Goal: Task Accomplishment & Management: Complete application form

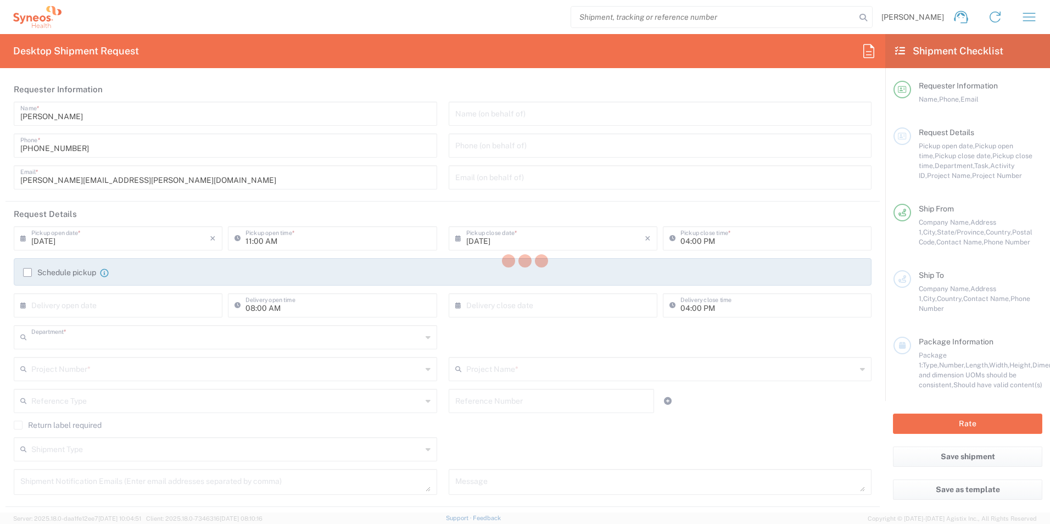
type input "3190"
type input "[US_STATE]"
type input "[GEOGRAPHIC_DATA]"
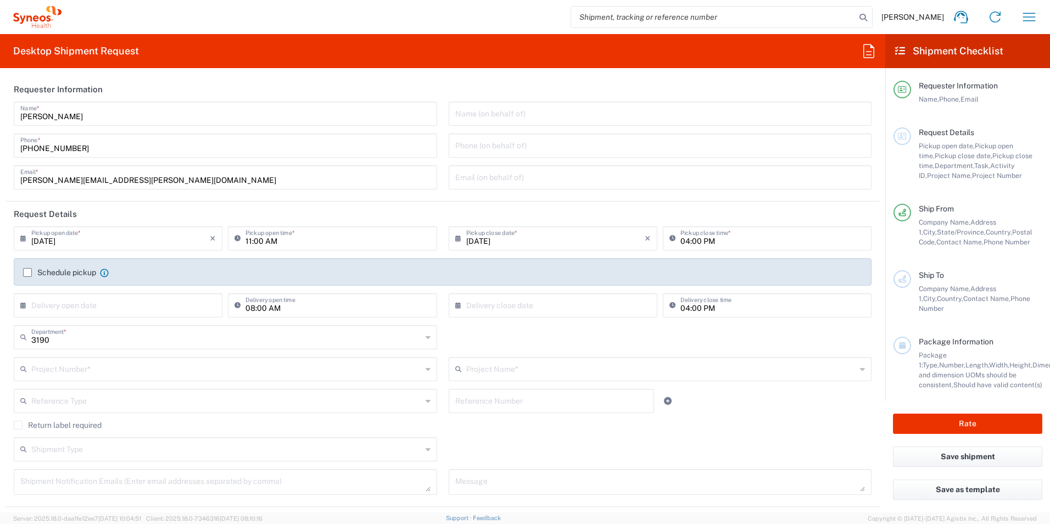
type input "[PERSON_NAME] Rsrch Grp ([GEOGRAPHIC_DATA]) In"
click at [1034, 21] on icon "button" at bounding box center [1030, 17] width 18 height 18
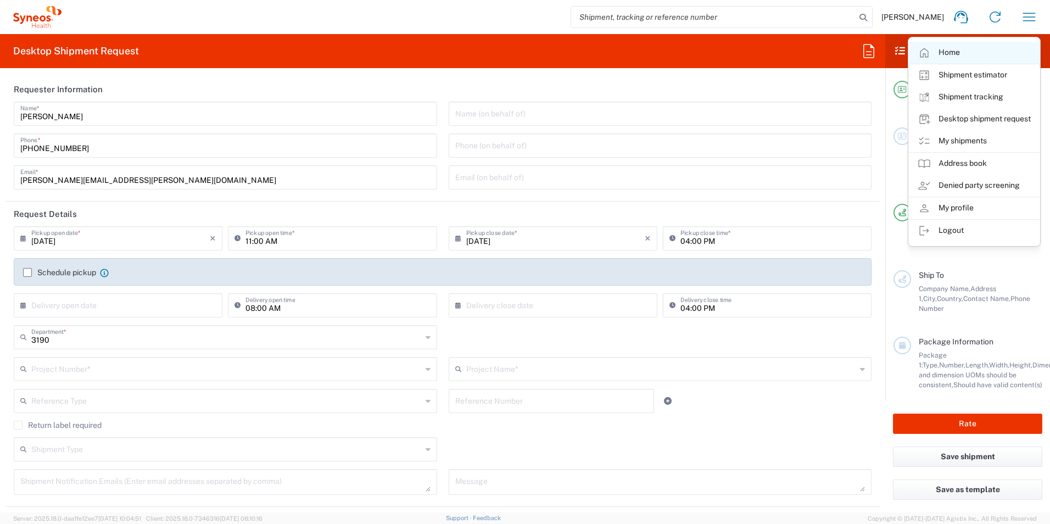
click at [967, 48] on link "Home" at bounding box center [974, 53] width 131 height 22
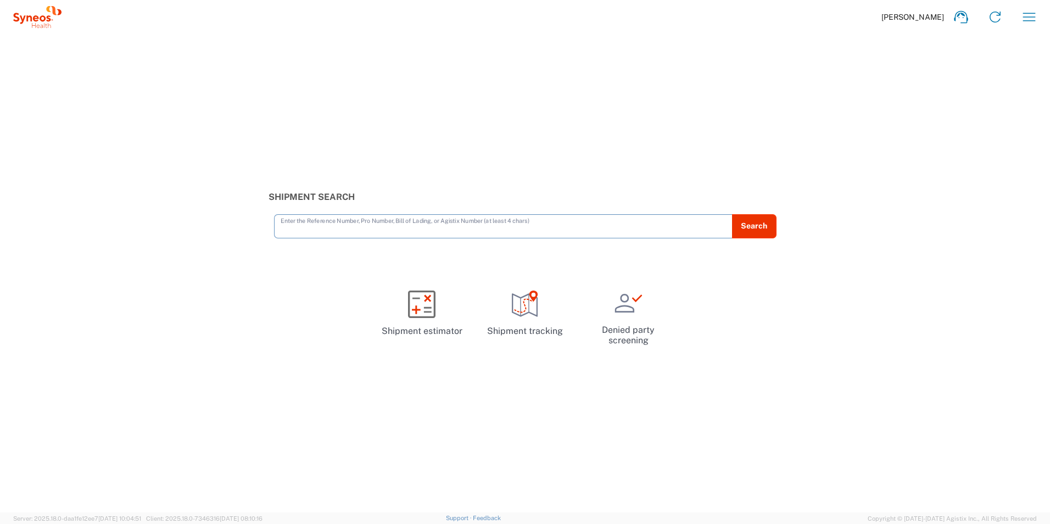
click at [366, 228] on input "text" at bounding box center [504, 225] width 446 height 19
click at [320, 227] on input "text" at bounding box center [504, 225] width 446 height 19
click at [1031, 15] on icon "button" at bounding box center [1030, 17] width 18 height 18
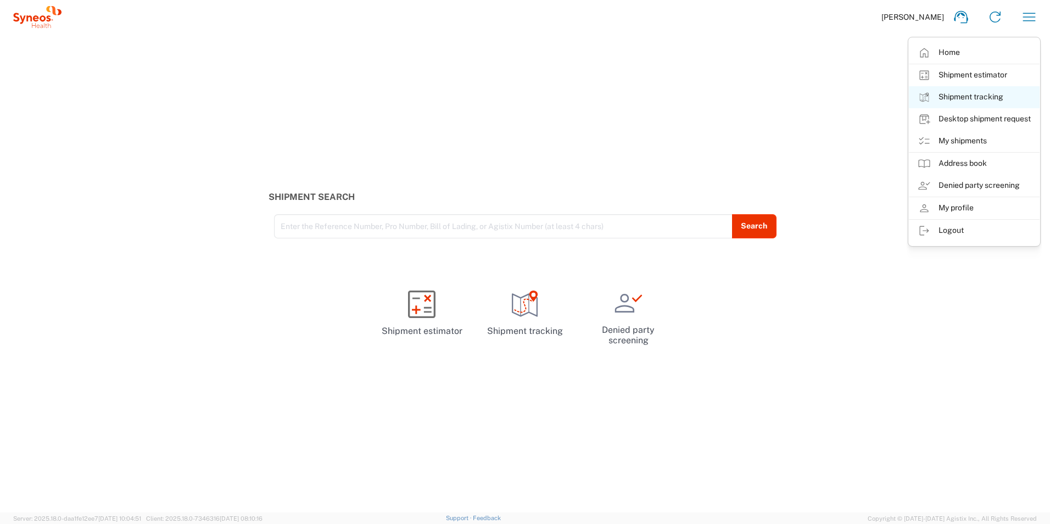
click at [945, 97] on link "Shipment tracking" at bounding box center [974, 97] width 131 height 22
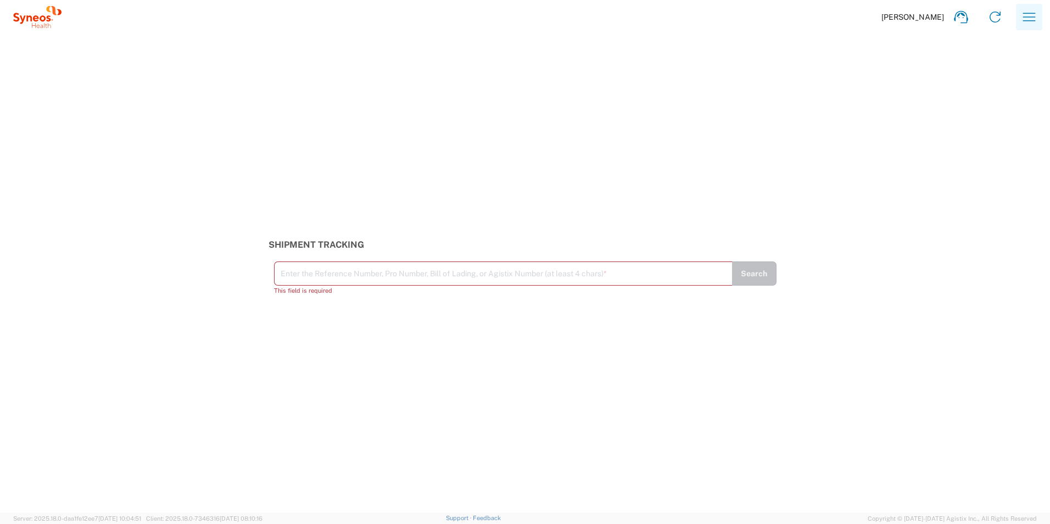
click at [1034, 18] on icon "button" at bounding box center [1030, 17] width 18 height 18
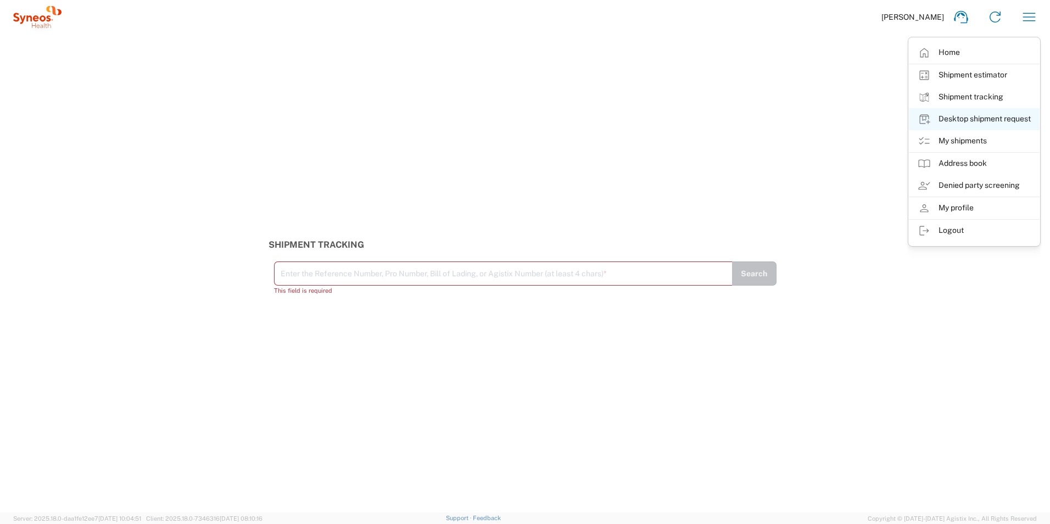
click at [964, 119] on link "Desktop shipment request" at bounding box center [974, 119] width 131 height 22
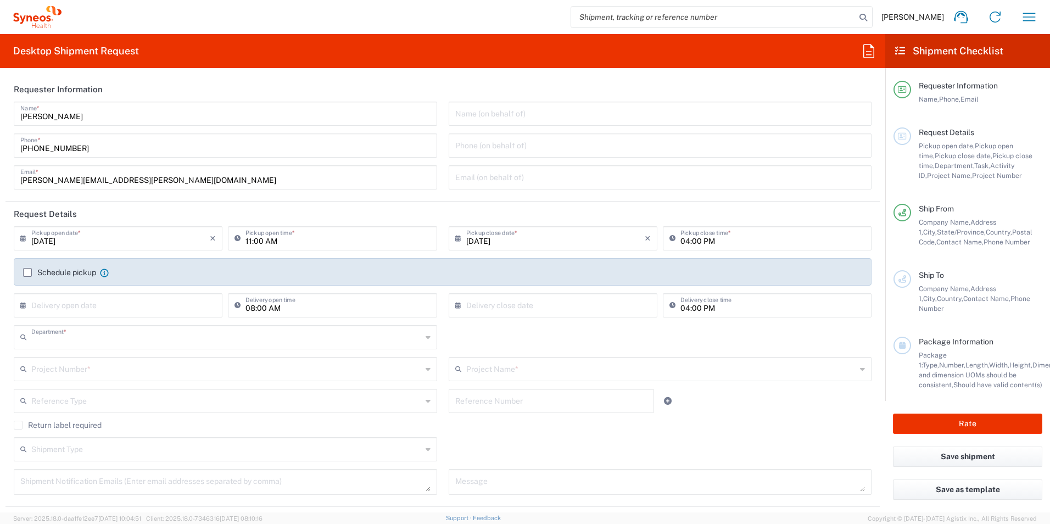
type input "3190"
type input "[US_STATE]"
click at [1031, 18] on icon "button" at bounding box center [1030, 17] width 18 height 18
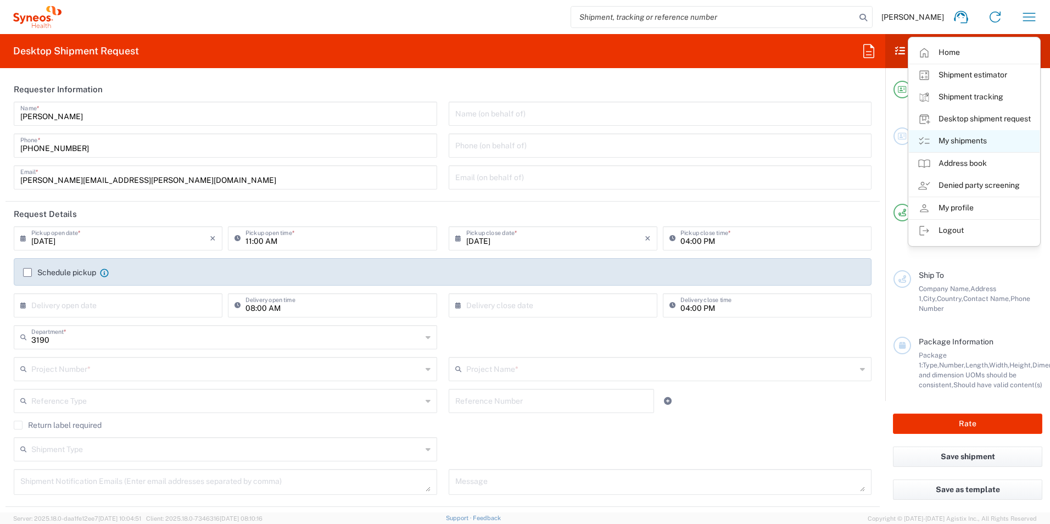
click at [971, 136] on link "My shipments" at bounding box center [974, 141] width 131 height 22
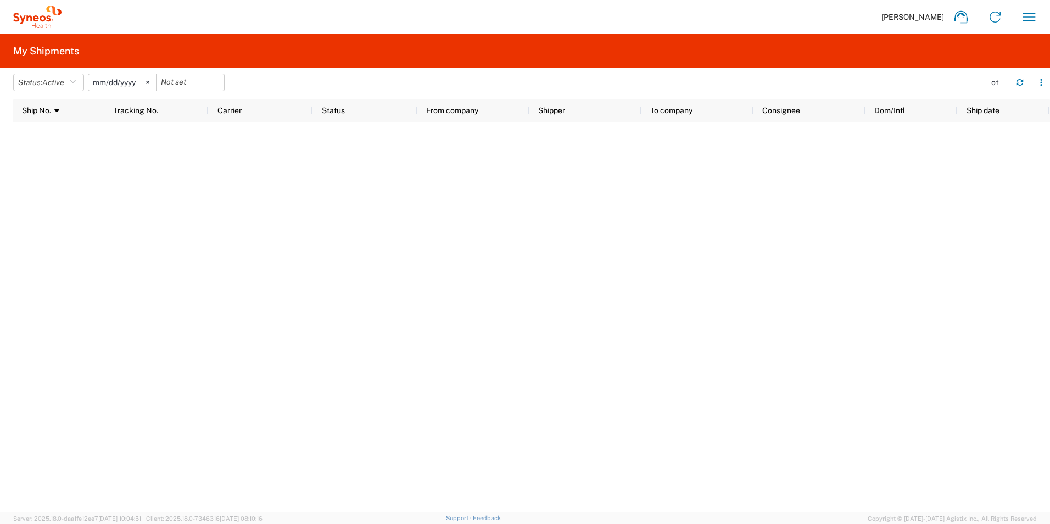
click at [149, 81] on icon at bounding box center [147, 82] width 3 height 3
click at [1026, 14] on icon "button" at bounding box center [1030, 17] width 13 height 8
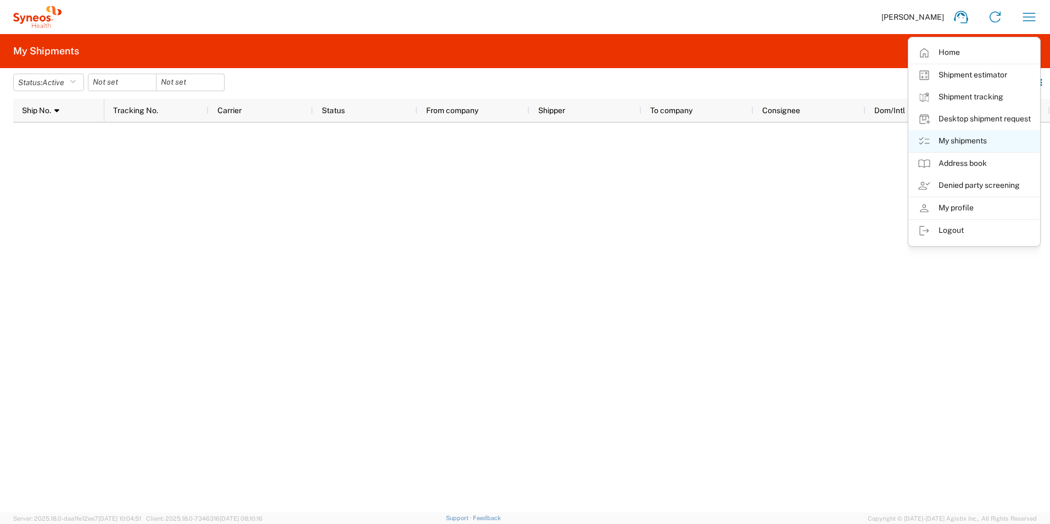
click at [981, 144] on link "My shipments" at bounding box center [974, 141] width 131 height 22
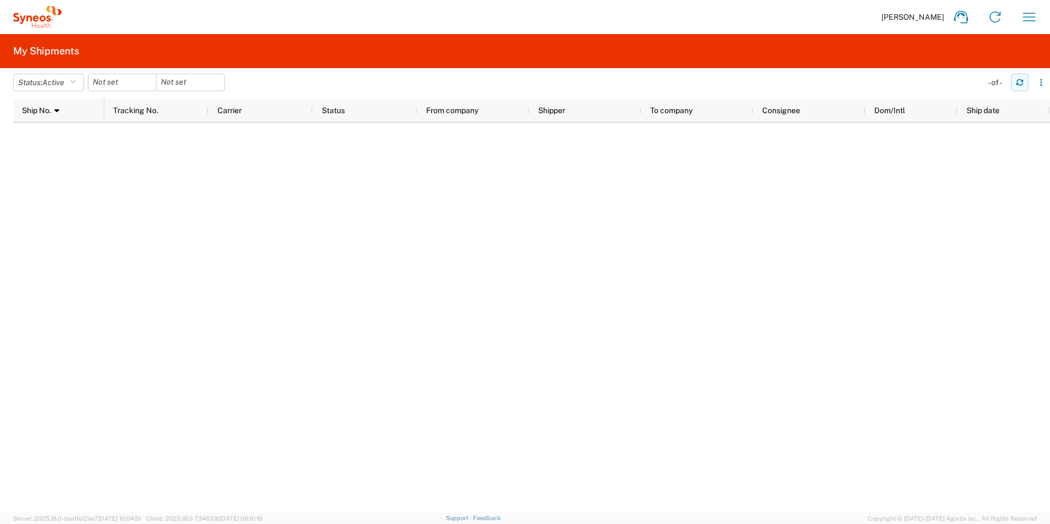
click at [1018, 81] on icon "button" at bounding box center [1020, 80] width 7 height 3
click at [124, 80] on input "date" at bounding box center [122, 82] width 68 height 16
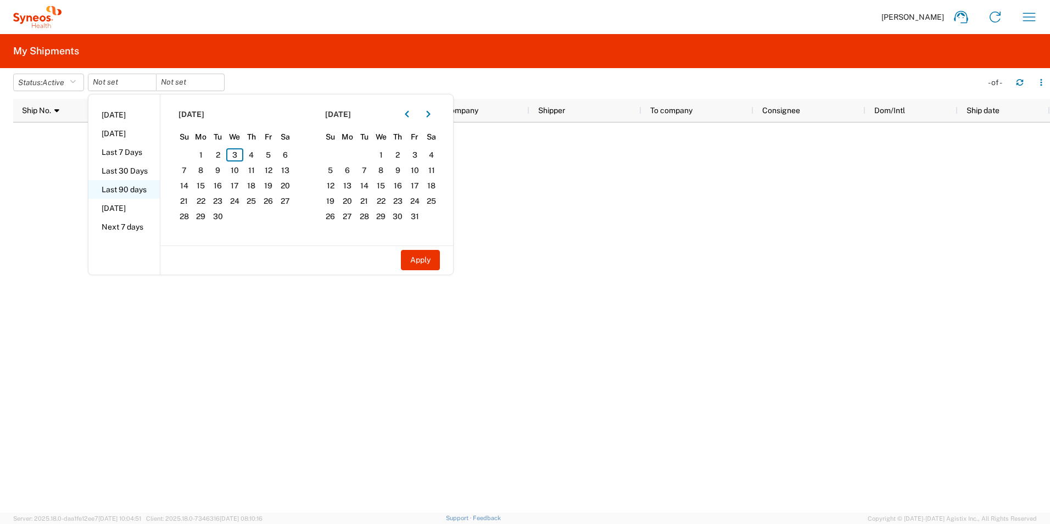
click at [130, 188] on li "Last 90 days" at bounding box center [123, 189] width 71 height 19
type input "[DATE]"
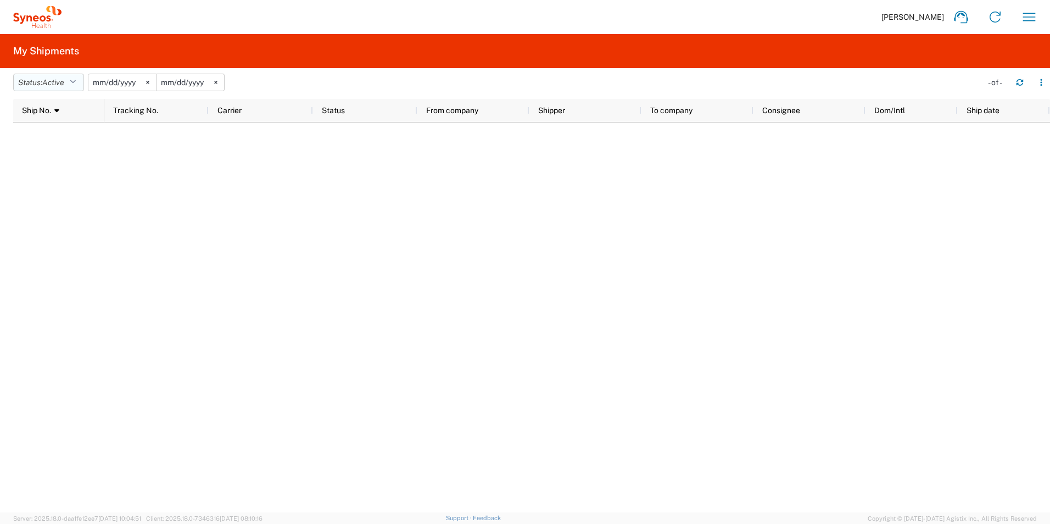
click at [76, 83] on icon "button" at bounding box center [73, 83] width 6 height 8
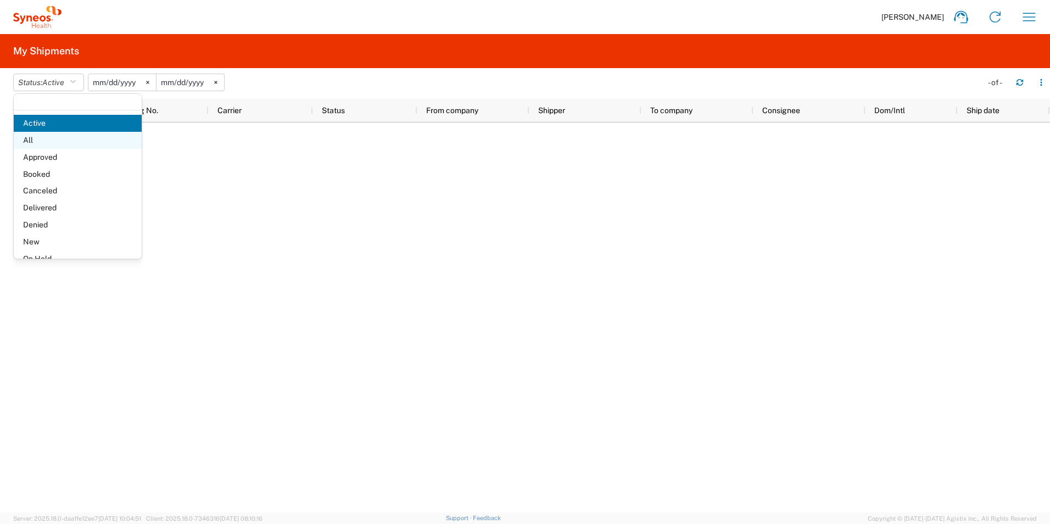
click at [66, 136] on span "All" at bounding box center [78, 140] width 128 height 17
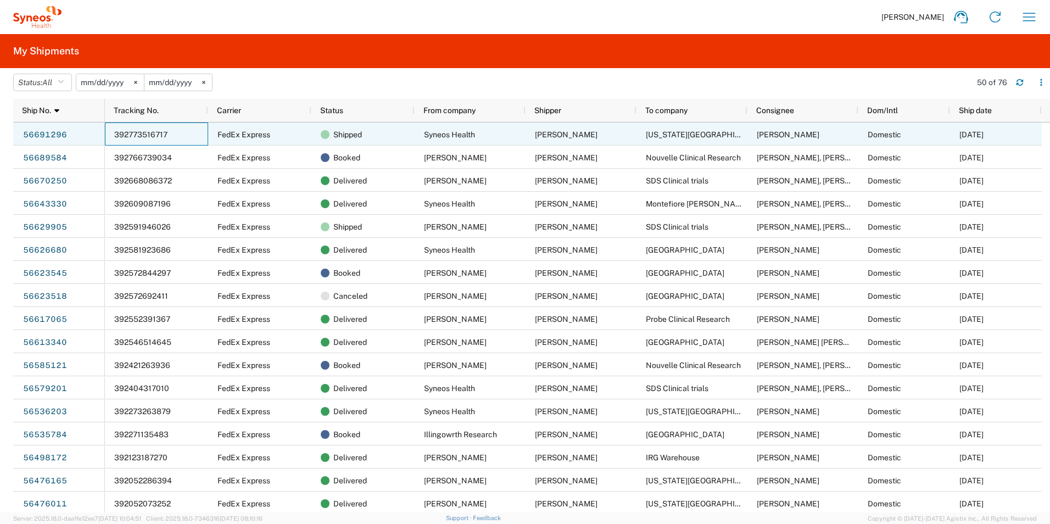
drag, startPoint x: 187, startPoint y: 136, endPoint x: 112, endPoint y: 134, distance: 75.3
click at [112, 134] on div "392773516717" at bounding box center [156, 134] width 103 height 23
drag, startPoint x: 179, startPoint y: 130, endPoint x: 122, endPoint y: 137, distance: 57.0
click at [123, 137] on div "392773516717" at bounding box center [156, 134] width 103 height 23
click at [152, 137] on span "392773516717" at bounding box center [140, 134] width 53 height 9
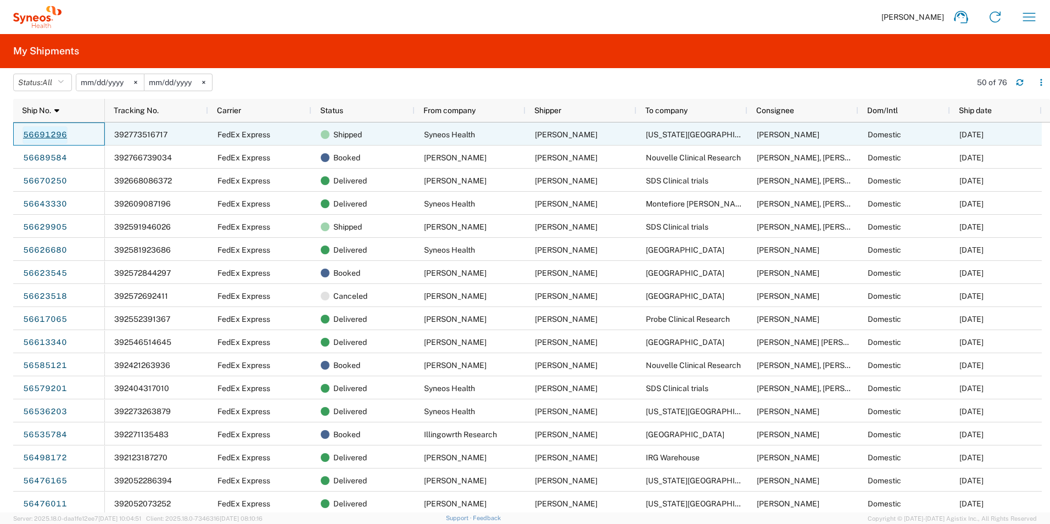
click at [54, 134] on link "56691296" at bounding box center [45, 135] width 45 height 18
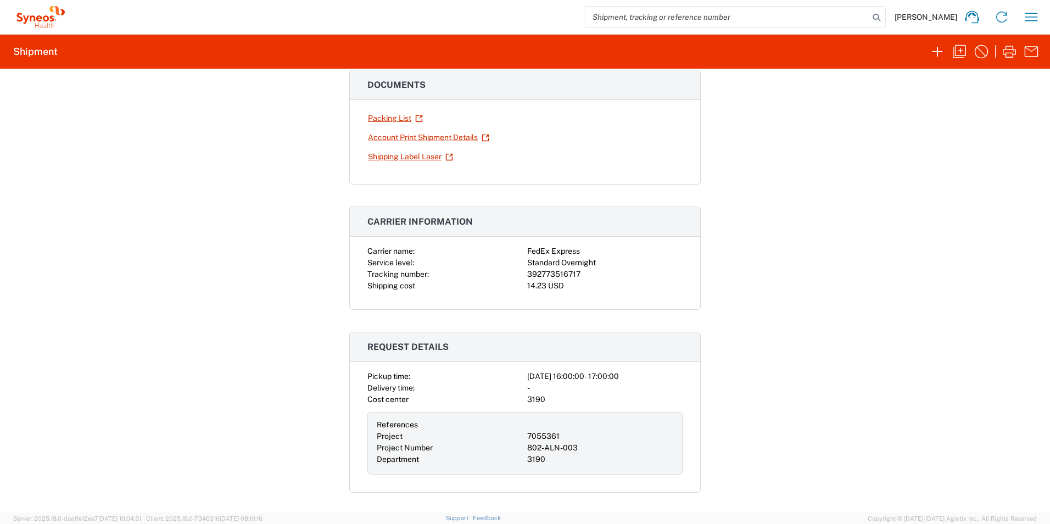
scroll to position [69, 0]
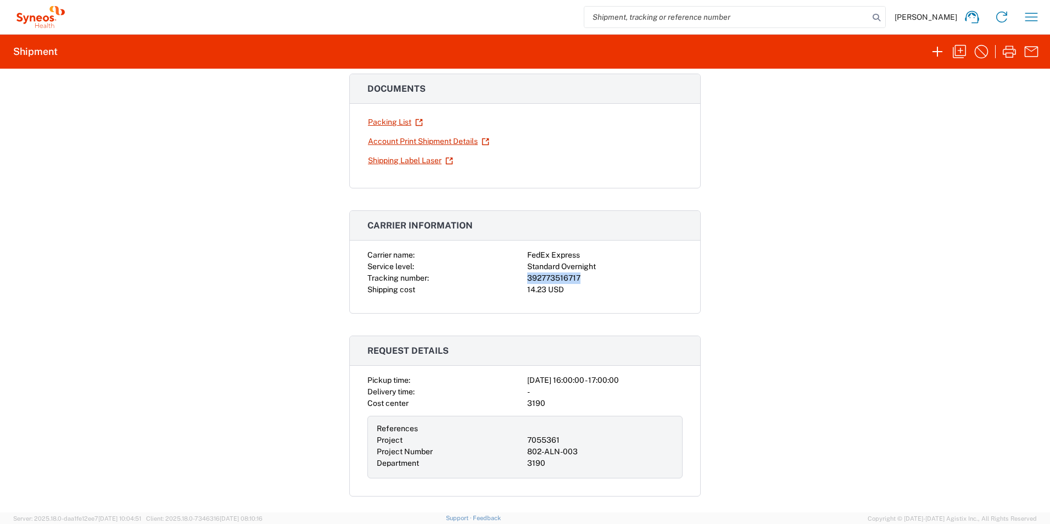
drag, startPoint x: 577, startPoint y: 278, endPoint x: 524, endPoint y: 279, distance: 53.8
click at [527, 279] on div "392773516717" at bounding box center [604, 279] width 155 height 12
copy div "392773516717"
click at [1033, 13] on icon "button" at bounding box center [1032, 17] width 18 height 18
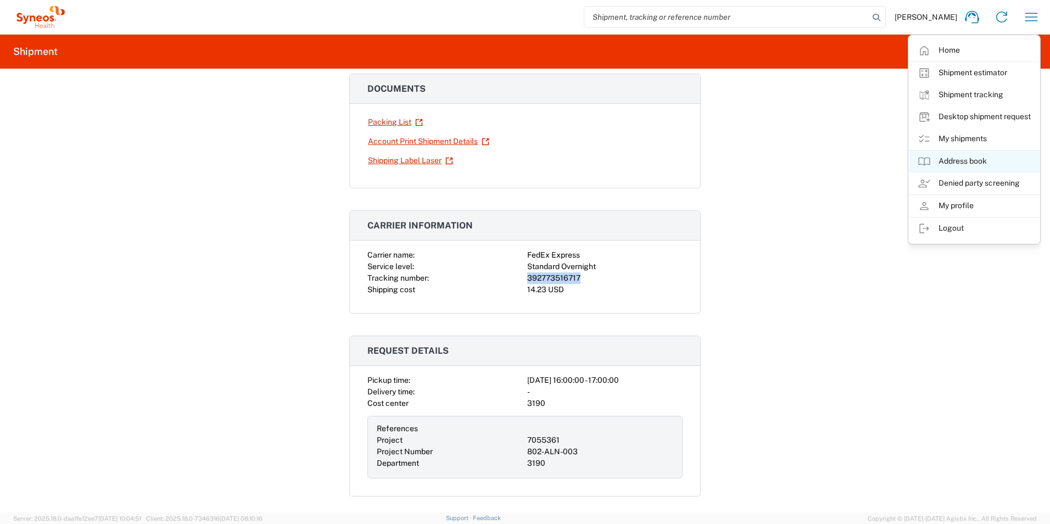
click at [972, 160] on link "Address book" at bounding box center [974, 162] width 131 height 22
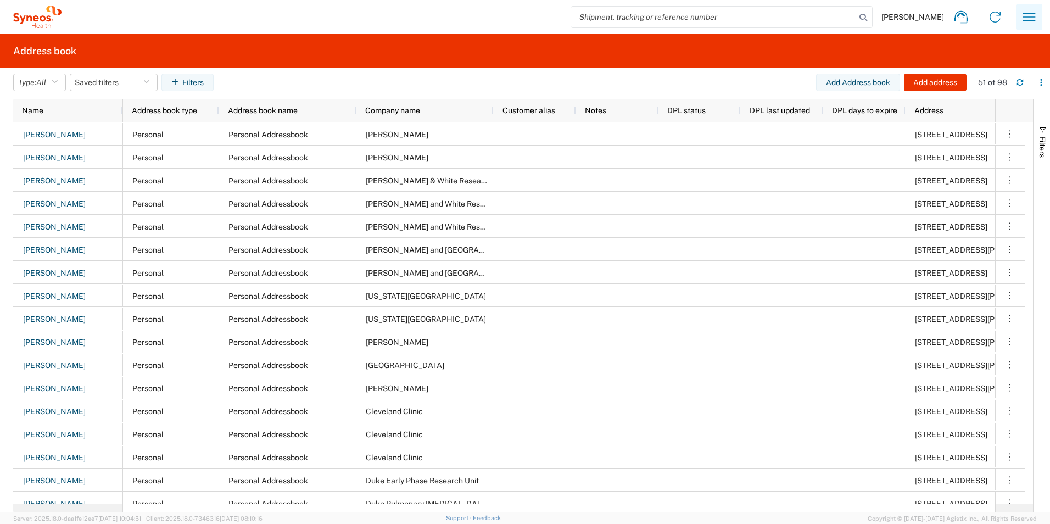
click at [1025, 17] on icon "button" at bounding box center [1030, 17] width 18 height 18
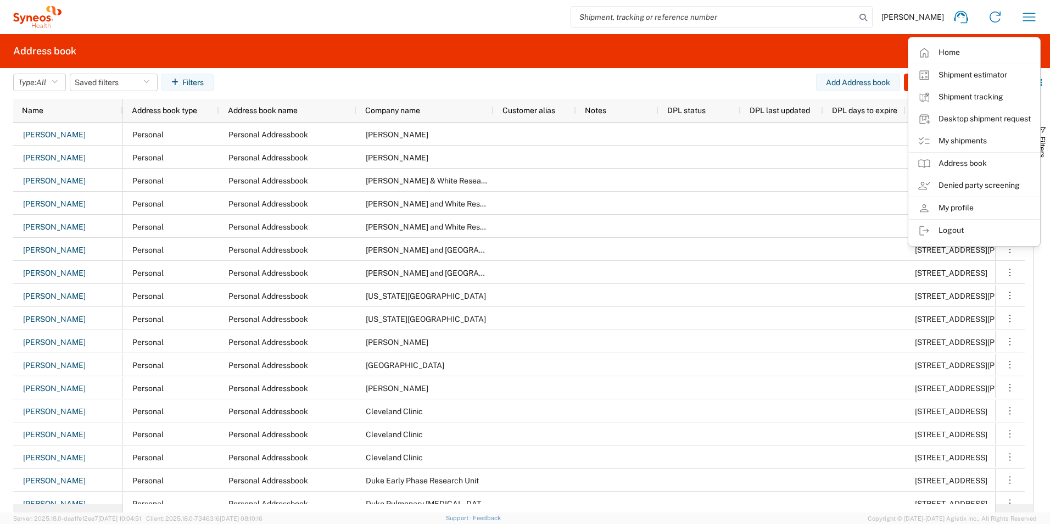
click at [270, 81] on agx-table-filter-chips "Type: All All Company Location Other Personal Shared Saved filters Filters" at bounding box center [414, 86] width 803 height 25
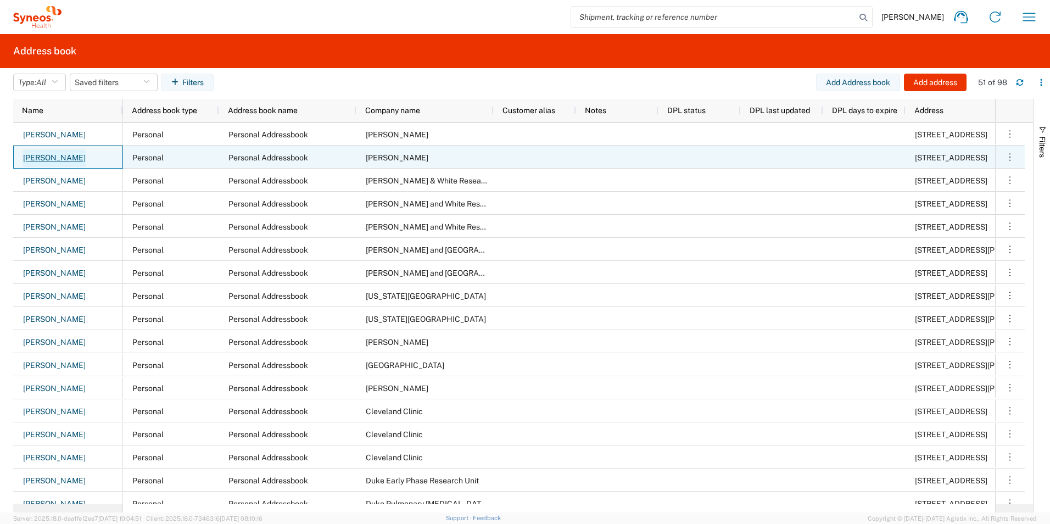
click at [48, 158] on link "[PERSON_NAME]" at bounding box center [55, 158] width 64 height 18
select select "US"
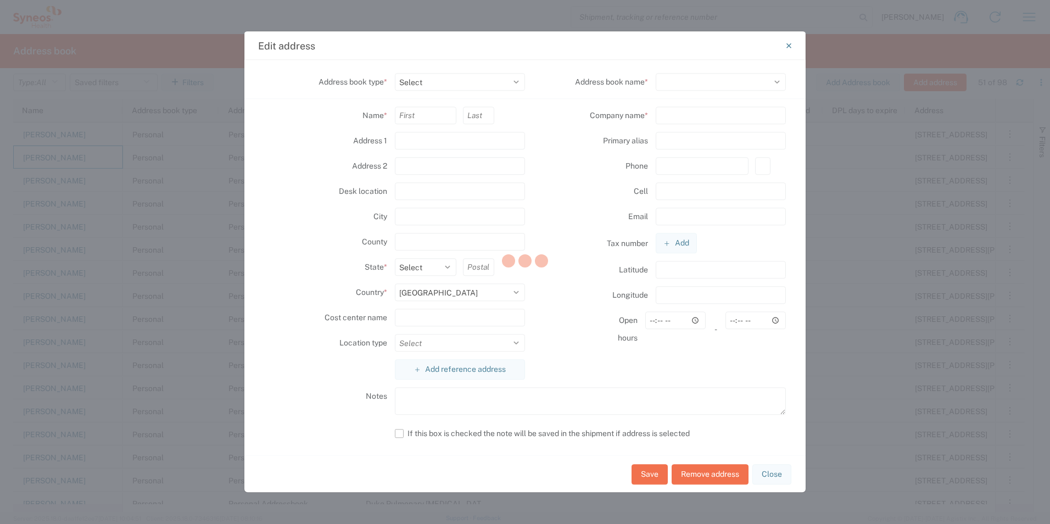
select select "PERSONAL"
type input "[PERSON_NAME]"
type input "[STREET_ADDRESS]"
type input "Apt 27"
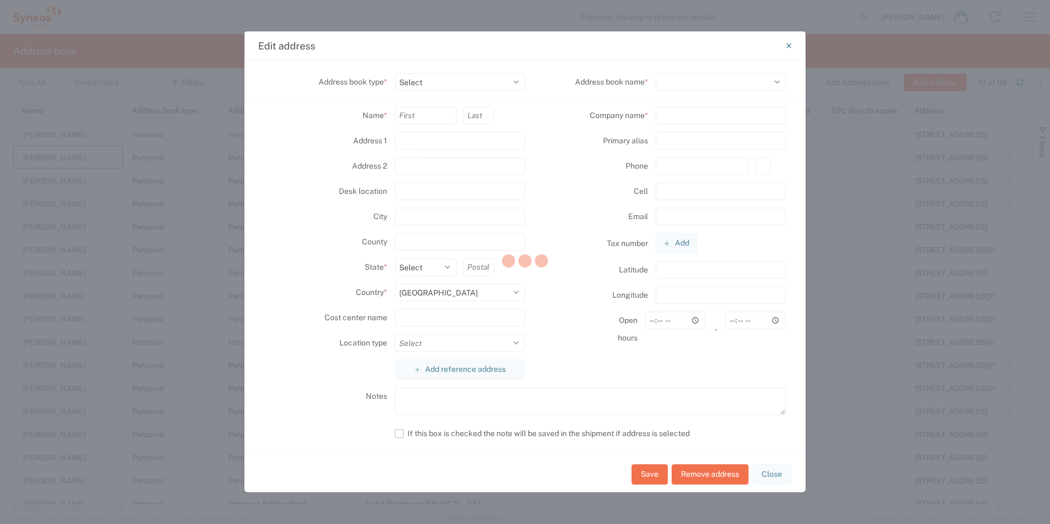
type input "[GEOGRAPHIC_DATA]"
select select "WA"
type input "98103"
select select
type input "[PERSON_NAME]"
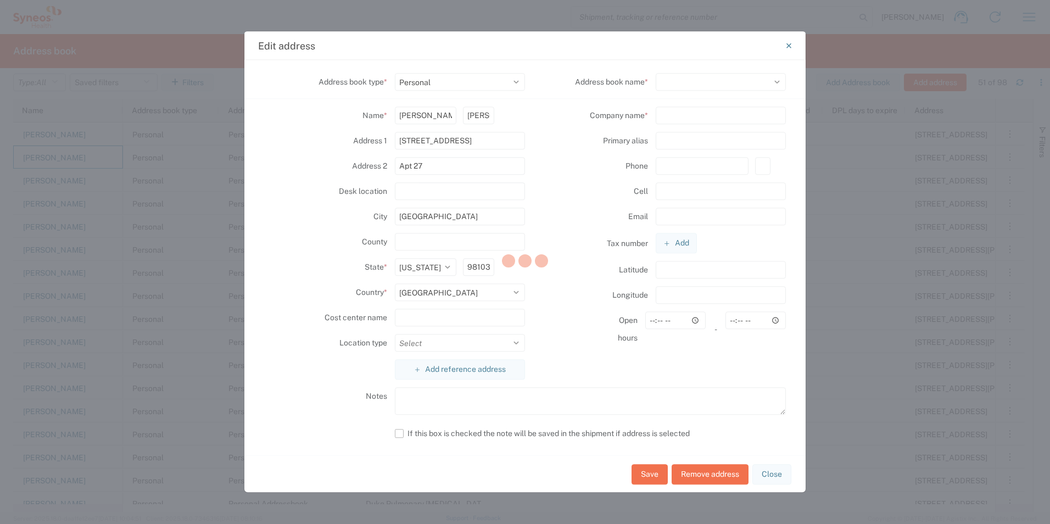
type input "[PHONE_NUMBER]"
type input "[PERSON_NAME][EMAIL_ADDRESS][PERSON_NAME][DOMAIN_NAME]"
select select "93755"
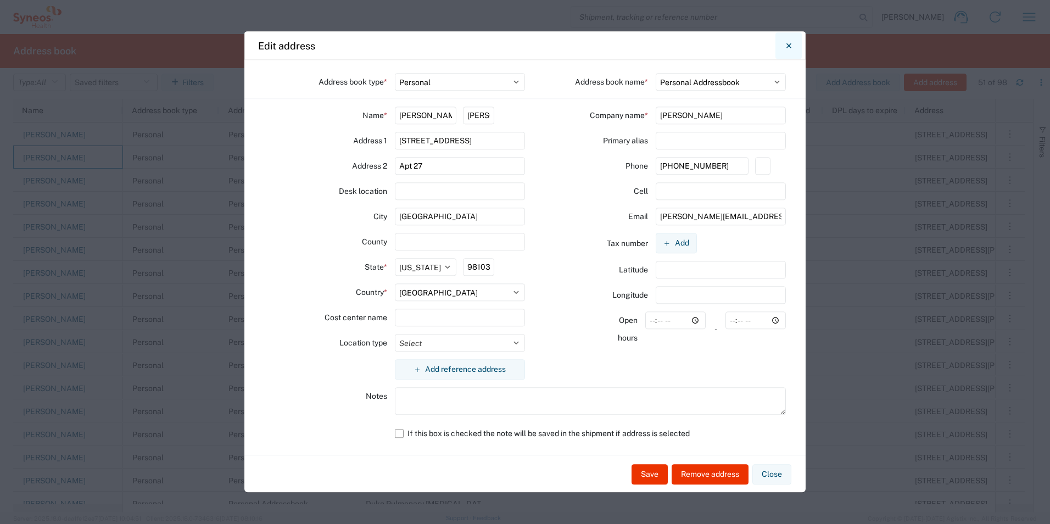
click at [789, 47] on icon "Close" at bounding box center [789, 46] width 5 height 10
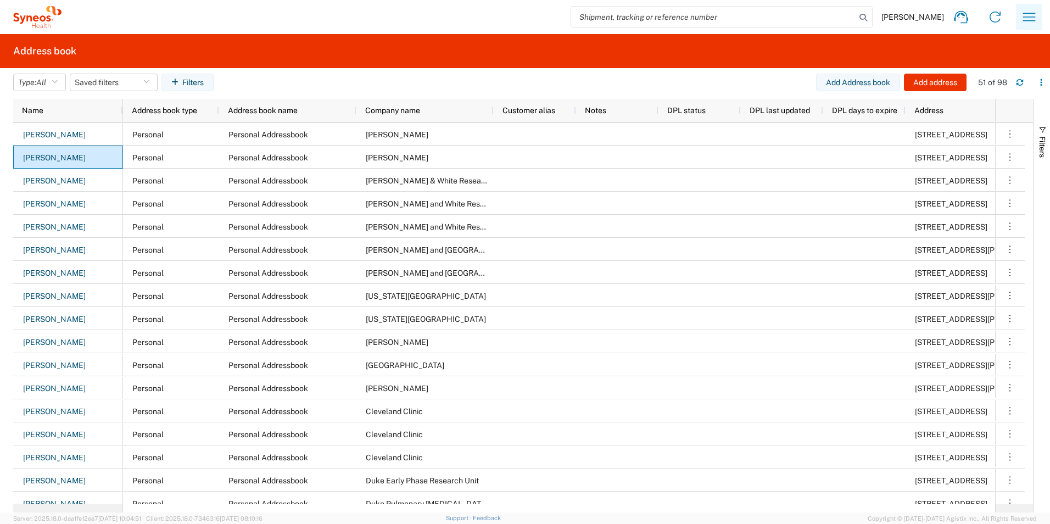
click at [1031, 16] on icon "button" at bounding box center [1030, 17] width 18 height 18
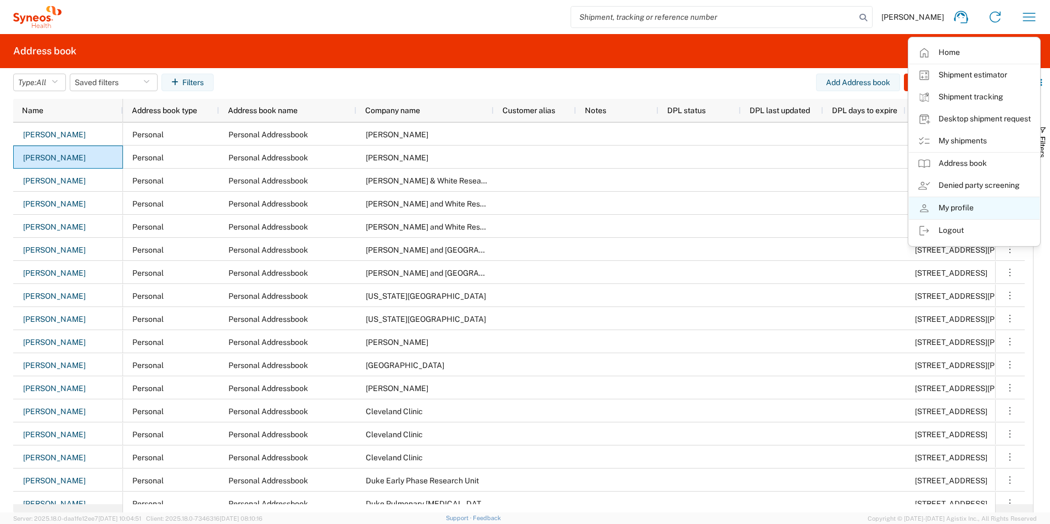
click at [957, 209] on link "My profile" at bounding box center [974, 208] width 131 height 22
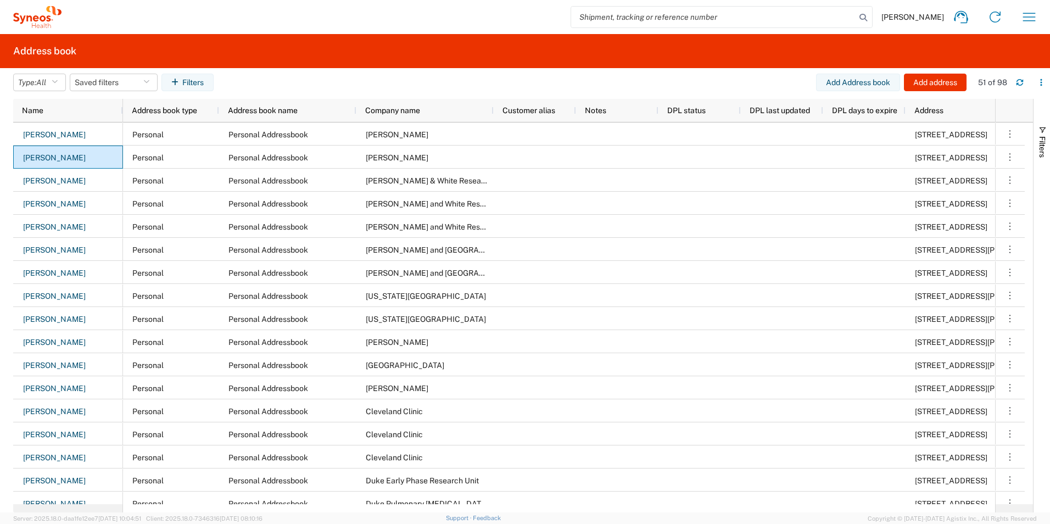
select select "US"
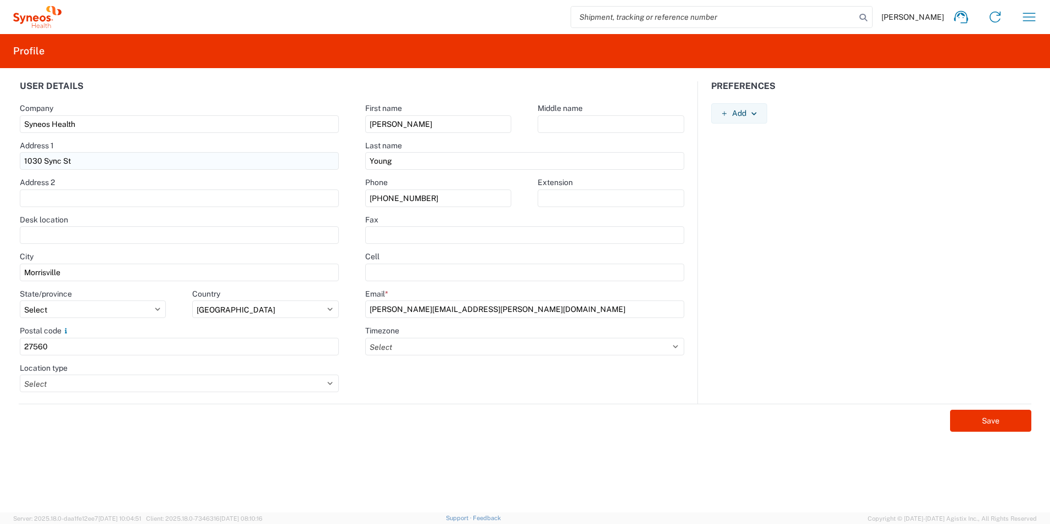
drag, startPoint x: 78, startPoint y: 164, endPoint x: 31, endPoint y: 164, distance: 47.3
click at [12, 164] on agx-form-control-wrapper-v2 "Address [STREET_ADDRESS]" at bounding box center [180, 159] width 346 height 37
click at [94, 162] on input "1030 Sync St" at bounding box center [180, 161] width 320 height 18
click at [93, 162] on input "1030 Sync St" at bounding box center [180, 161] width 320 height 18
click at [776, 190] on div "Preferences Add AIR Default Dimensions UOM Code AIR Default Weight UOM Code AIR…" at bounding box center [871, 242] width 346 height 323
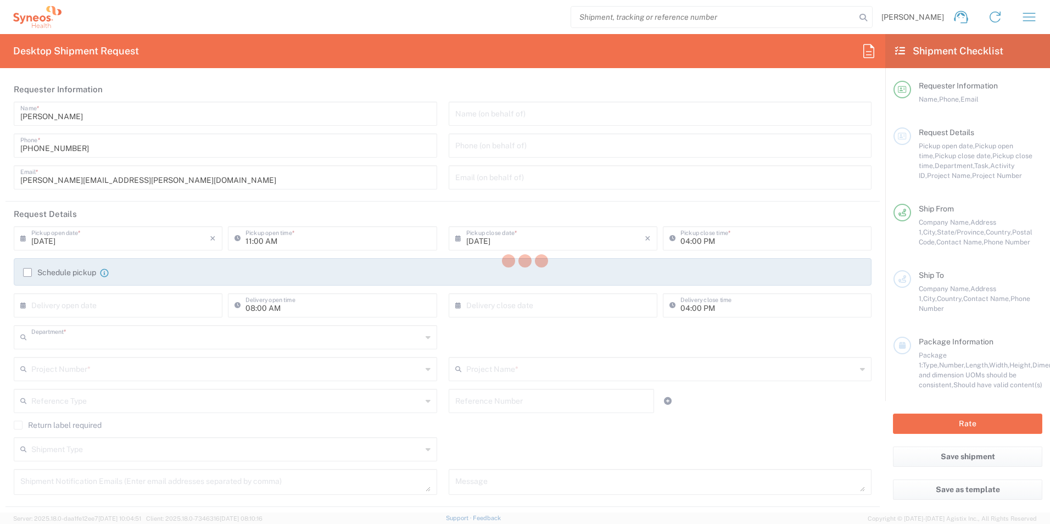
type input "3190"
type input "[US_STATE]"
type input "[GEOGRAPHIC_DATA]"
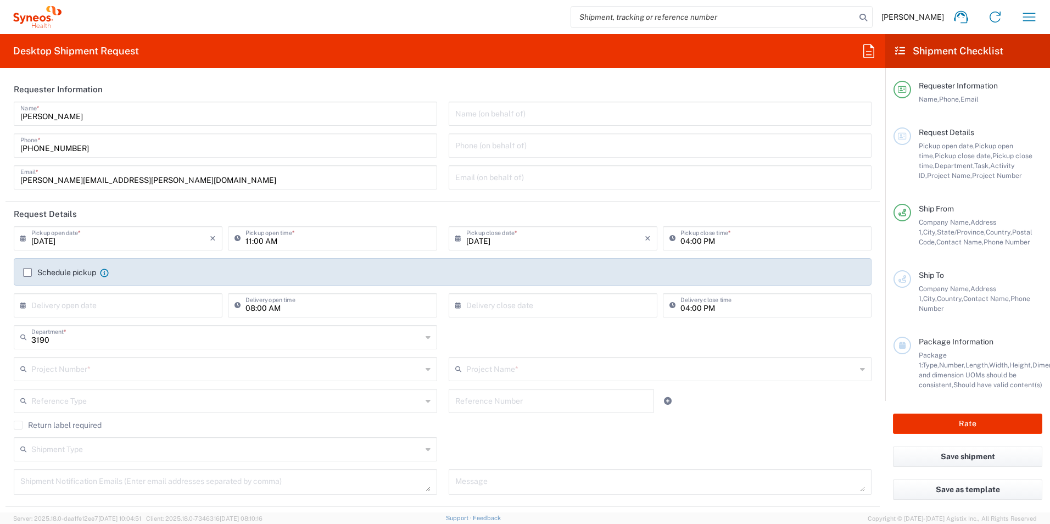
type input "[PERSON_NAME] Rsrch Grp ([GEOGRAPHIC_DATA]) In"
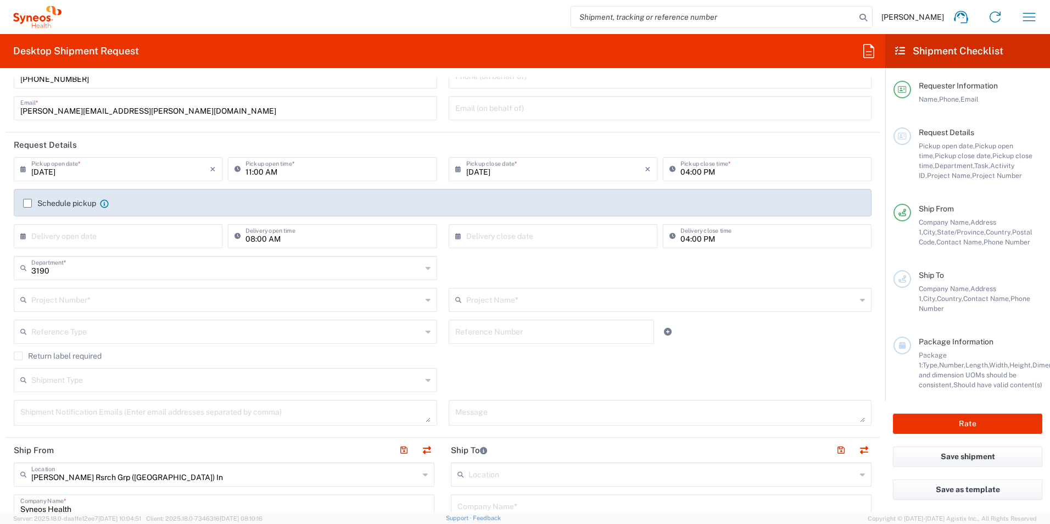
scroll to position [92, 0]
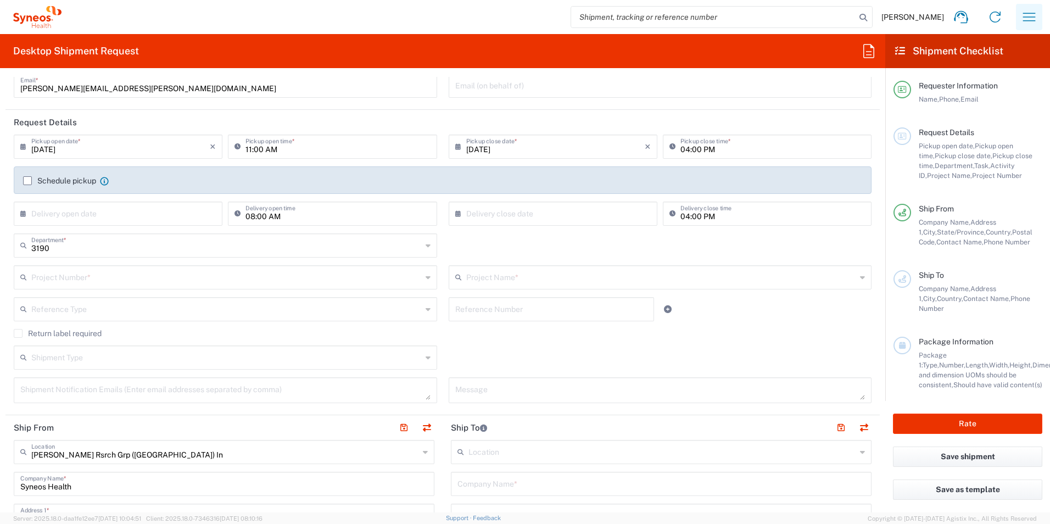
click at [1025, 15] on icon "button" at bounding box center [1030, 17] width 18 height 18
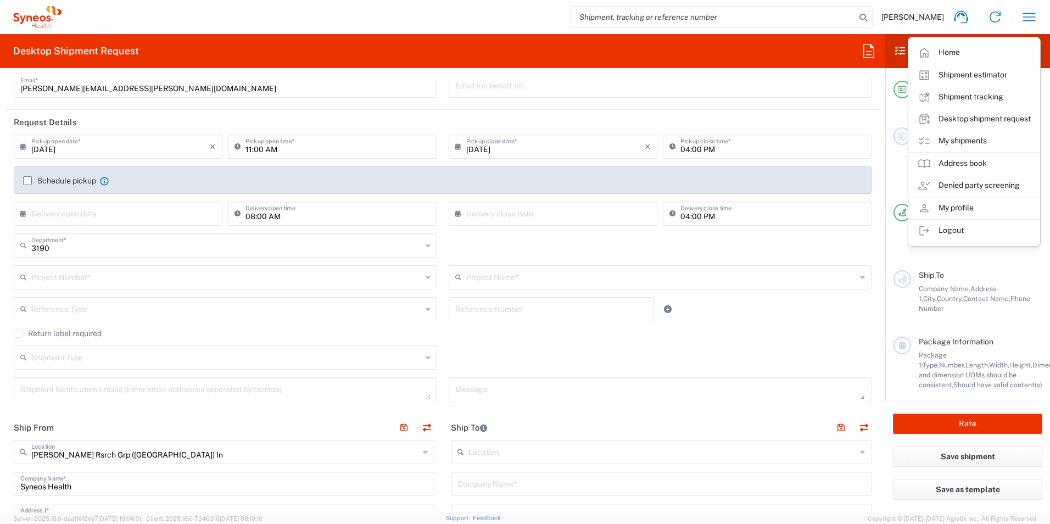
drag, startPoint x: 505, startPoint y: 49, endPoint x: 486, endPoint y: 56, distance: 20.5
click at [505, 49] on agx-form-header "Desktop Shipment Request" at bounding box center [443, 51] width 886 height 34
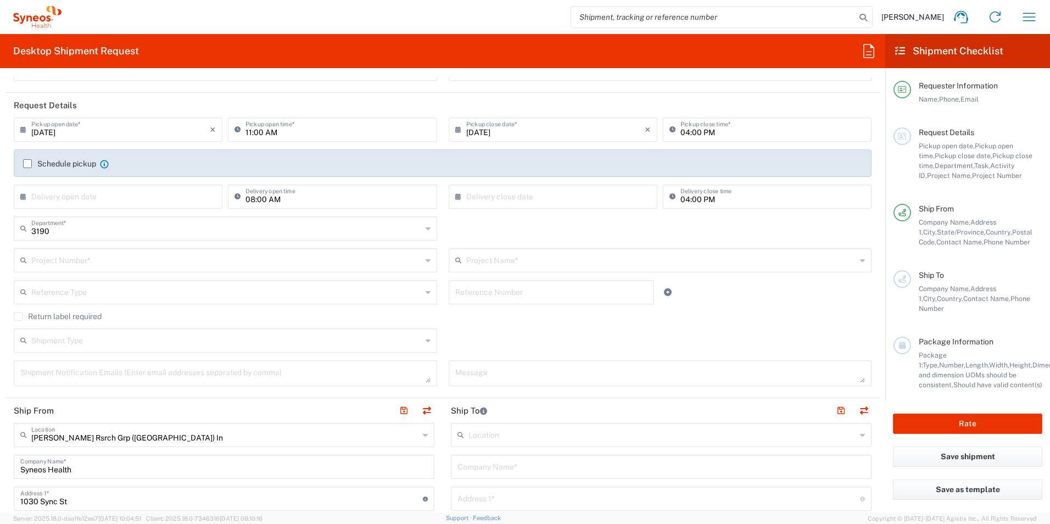
scroll to position [110, 0]
click at [219, 264] on input "text" at bounding box center [226, 258] width 391 height 19
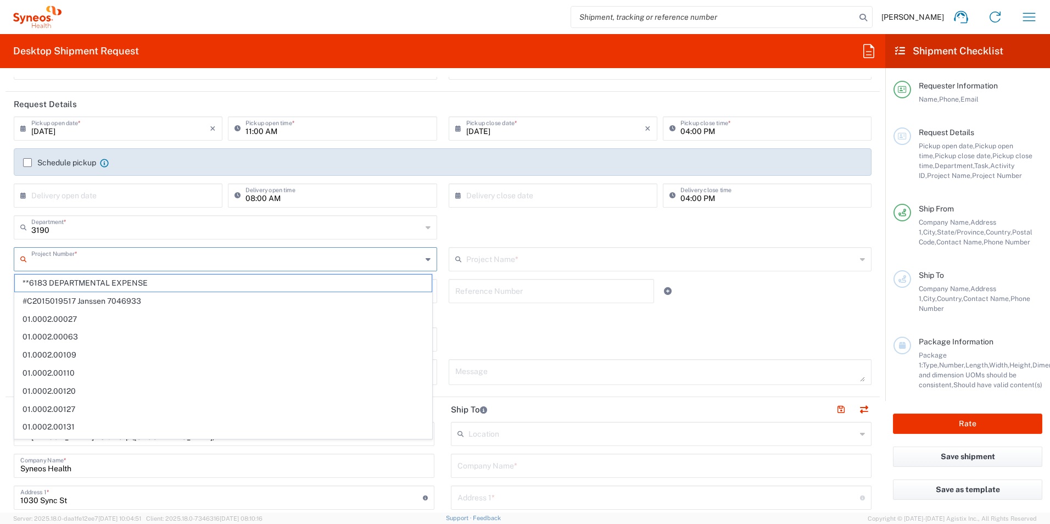
click at [84, 264] on input "text" at bounding box center [226, 258] width 391 height 19
paste input "7063148"
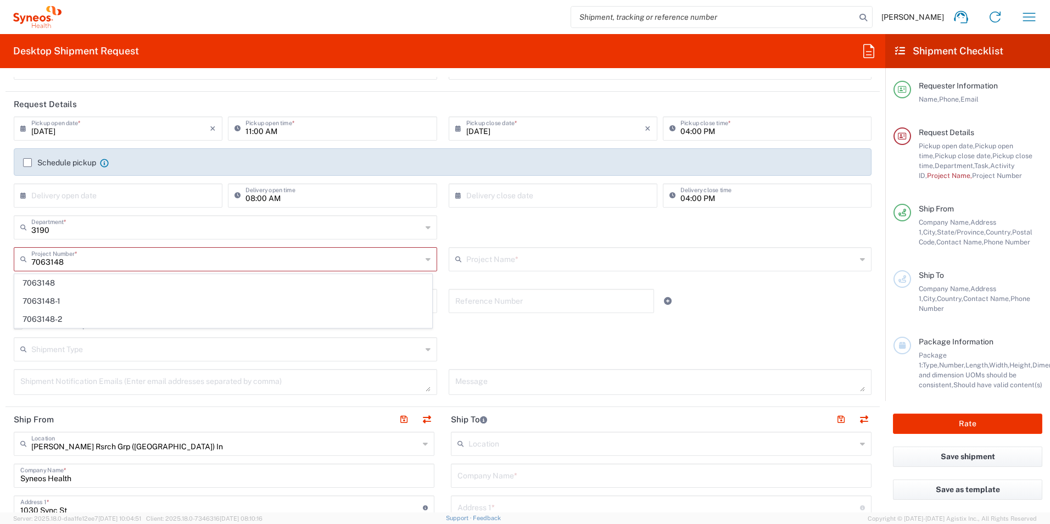
click at [86, 303] on span "7063148-1" at bounding box center [223, 301] width 417 height 17
type input "7063148-1"
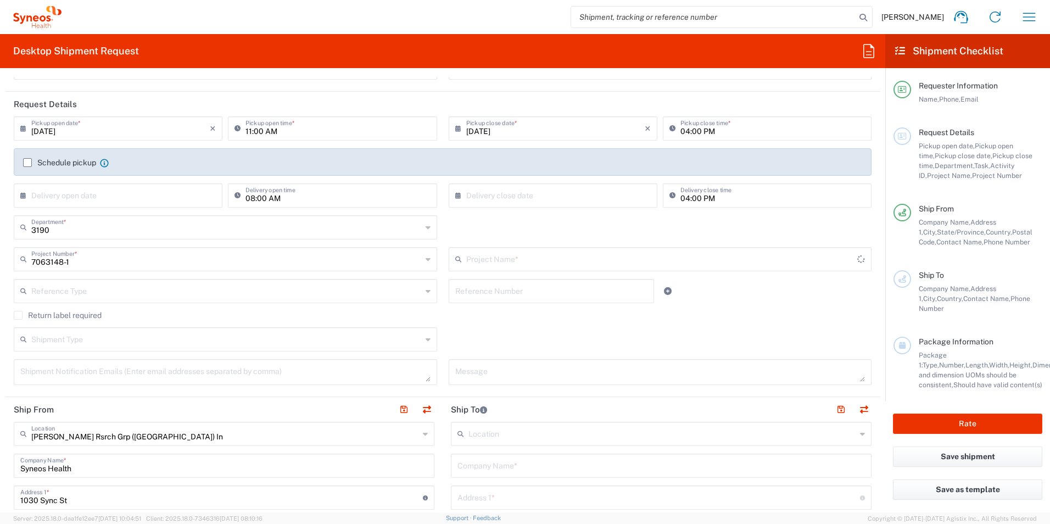
type input "802-SYN-190"
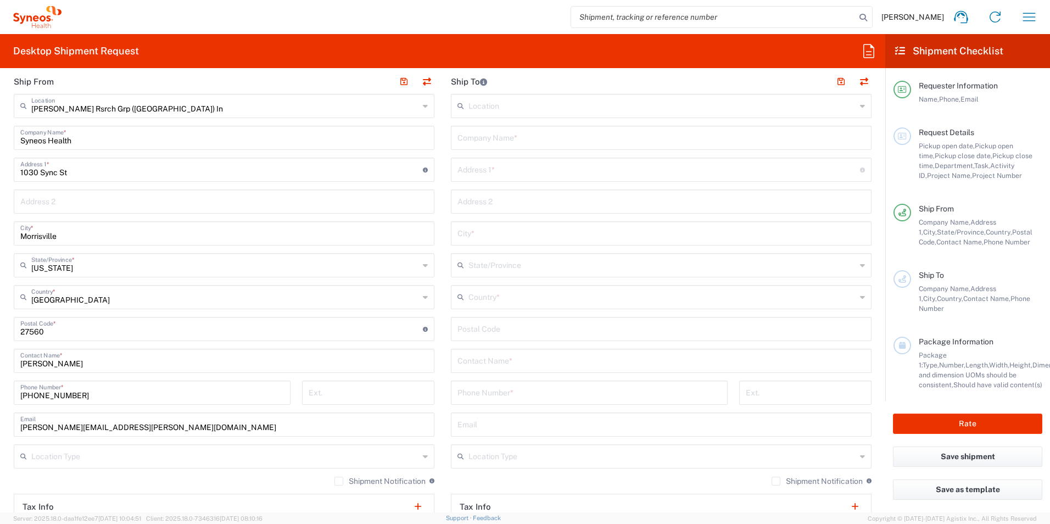
scroll to position [403, 0]
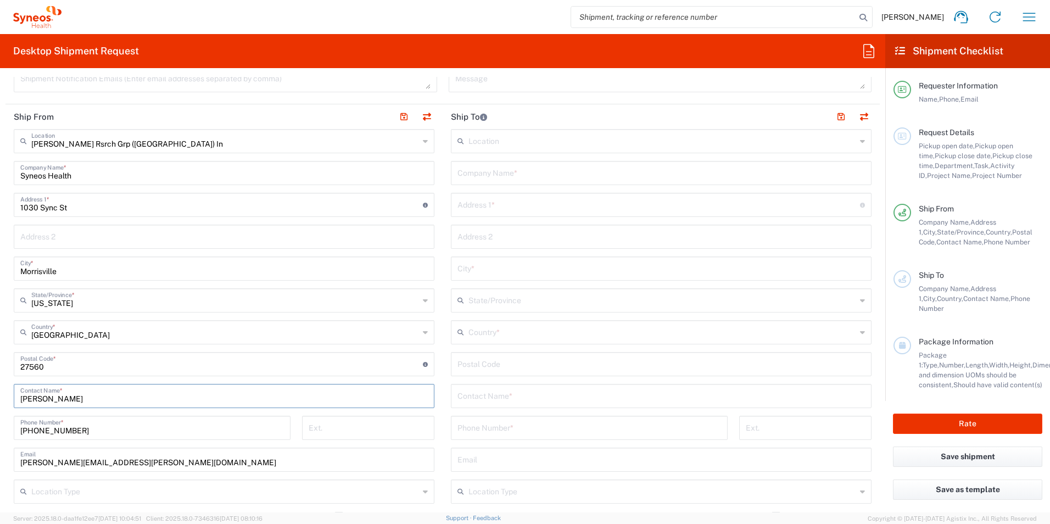
drag, startPoint x: 76, startPoint y: 400, endPoint x: -12, endPoint y: 396, distance: 88.5
click at [0, 396] on html "Emma Young Home Shipment estimator Shipment tracking Desktop shipment request M…" at bounding box center [525, 262] width 1050 height 524
click at [71, 397] on input "[PERSON_NAME]" at bounding box center [224, 395] width 408 height 19
drag, startPoint x: 78, startPoint y: 400, endPoint x: -5, endPoint y: 399, distance: 83.0
click at [0, 399] on html "Emma Young Home Shipment estimator Shipment tracking Desktop shipment request M…" at bounding box center [525, 262] width 1050 height 524
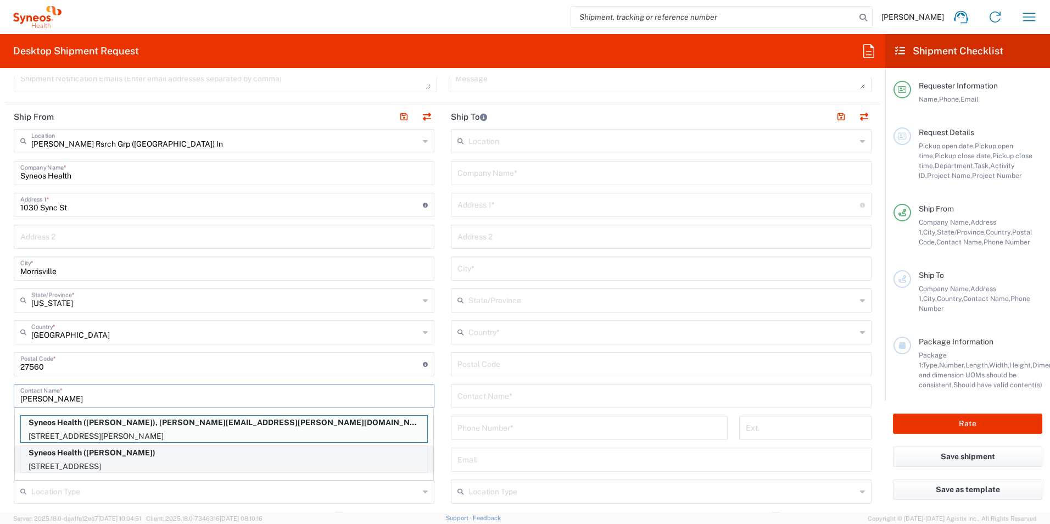
type input "Anne"
click at [150, 460] on p "1725 Ocean Front Walk, Apt. 610, Santa Monica, CA, 90401, US" at bounding box center [224, 467] width 407 height 14
type input "[STREET_ADDRESS]"
type input "Apt. 610"
type input "[GEOGRAPHIC_DATA][PERSON_NAME]"
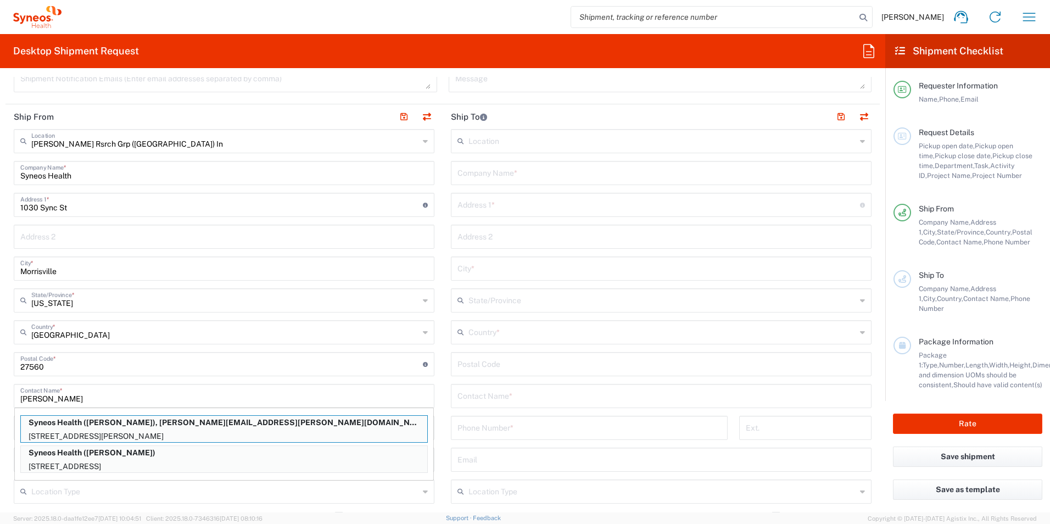
type input "[US_STATE]"
type input "90401"
type input "[PERSON_NAME]"
type input "[PHONE_NUMBER]"
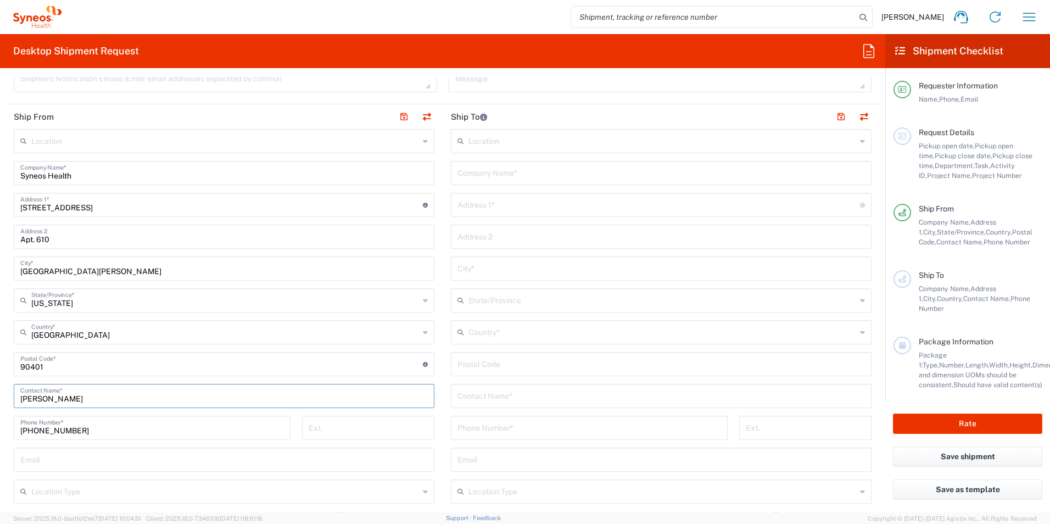
scroll to position [366, 0]
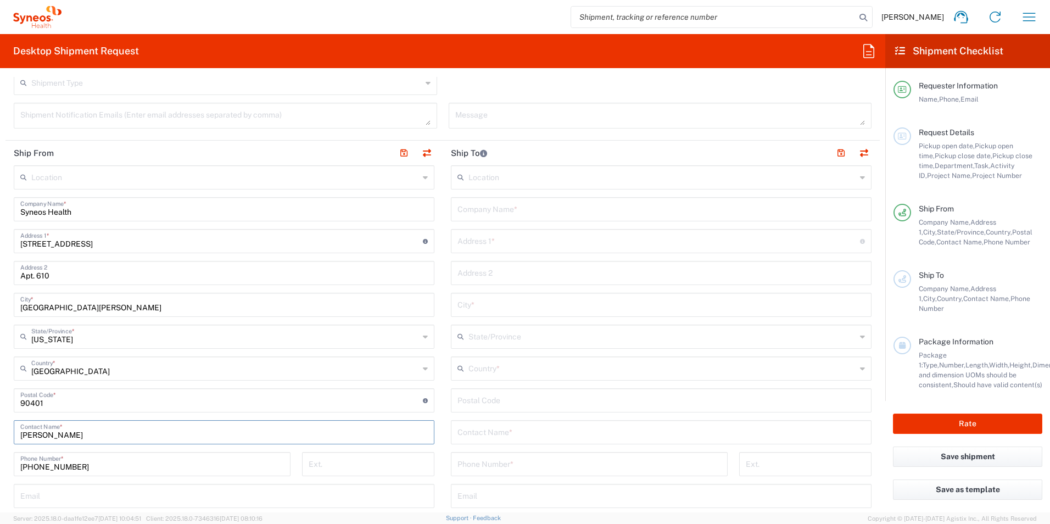
click at [512, 435] on input "text" at bounding box center [662, 431] width 408 height 19
click at [501, 436] on input "text" at bounding box center [662, 431] width 408 height 19
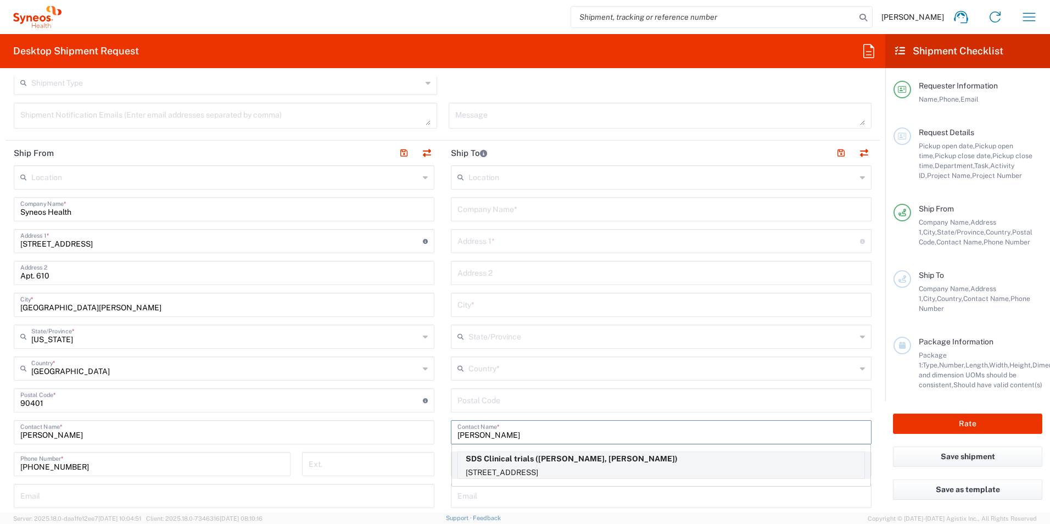
type input "Jane Withrow"
click at [610, 462] on p "SDS Clinical trials (Jane Withrow, Johnny Salvador)" at bounding box center [661, 459] width 407 height 14
type input "SDS Clinical trials"
type input "1535 E. 17th St."
type input "Suite 101"
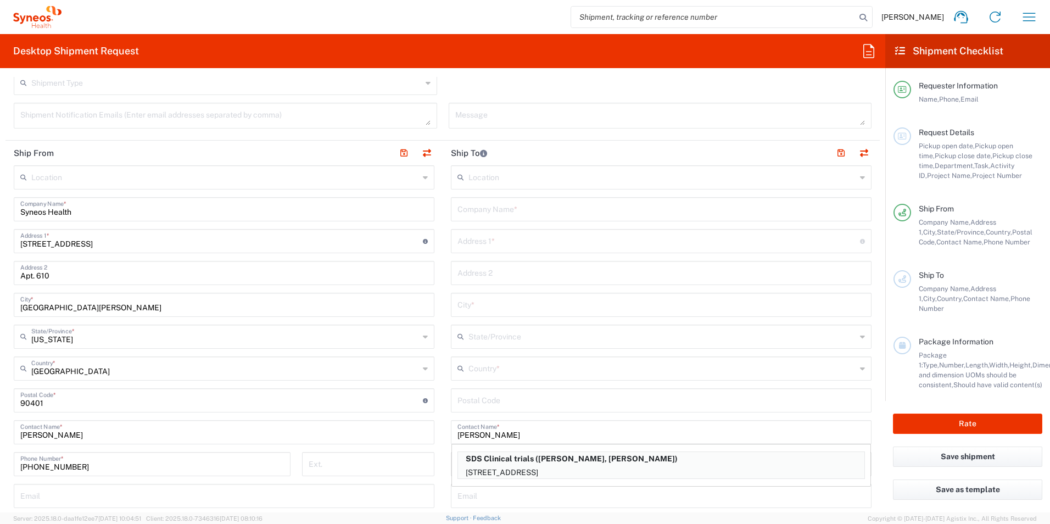
type input "Santa Ana"
type input "[GEOGRAPHIC_DATA]"
type input "92705"
type input "[PERSON_NAME], [PERSON_NAME]"
type input "7148341565"
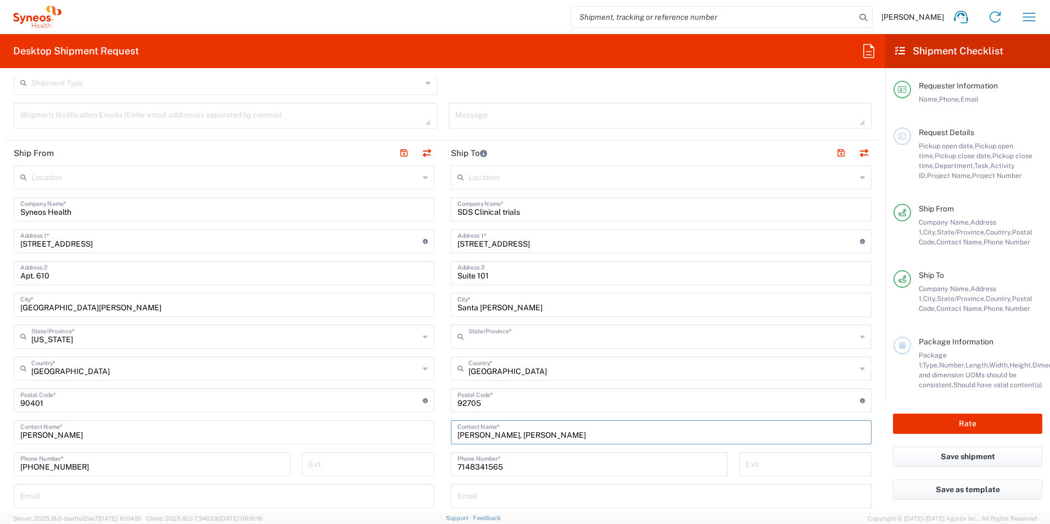
type input "[US_STATE]"
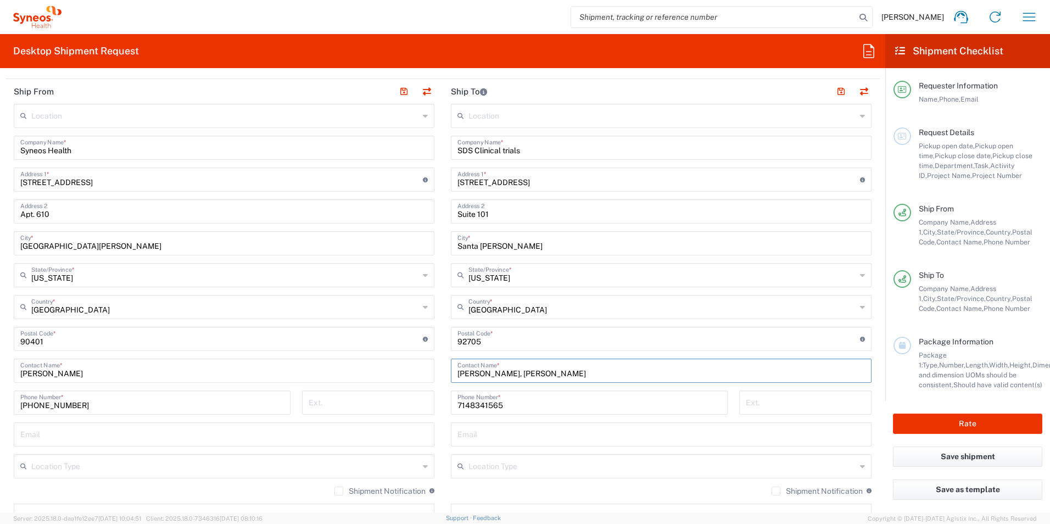
scroll to position [421, 0]
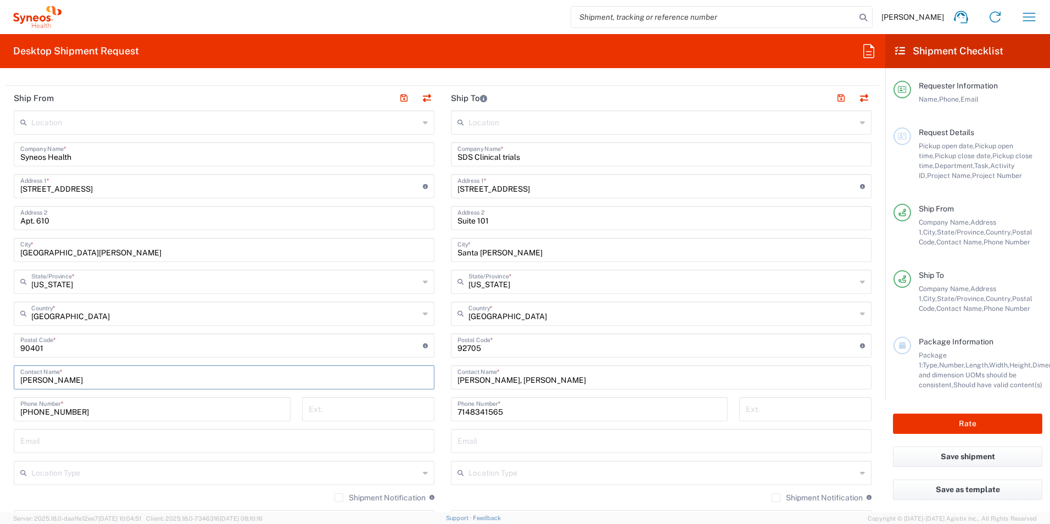
drag, startPoint x: 133, startPoint y: 380, endPoint x: 127, endPoint y: 380, distance: 5.5
click at [132, 381] on input "[PERSON_NAME]" at bounding box center [224, 376] width 408 height 19
drag, startPoint x: 102, startPoint y: 379, endPoint x: -29, endPoint y: 367, distance: 130.7
click at [0, 367] on html "Emma Young Home Shipment estimator Shipment tracking Desktop shipment request M…" at bounding box center [525, 262] width 1050 height 524
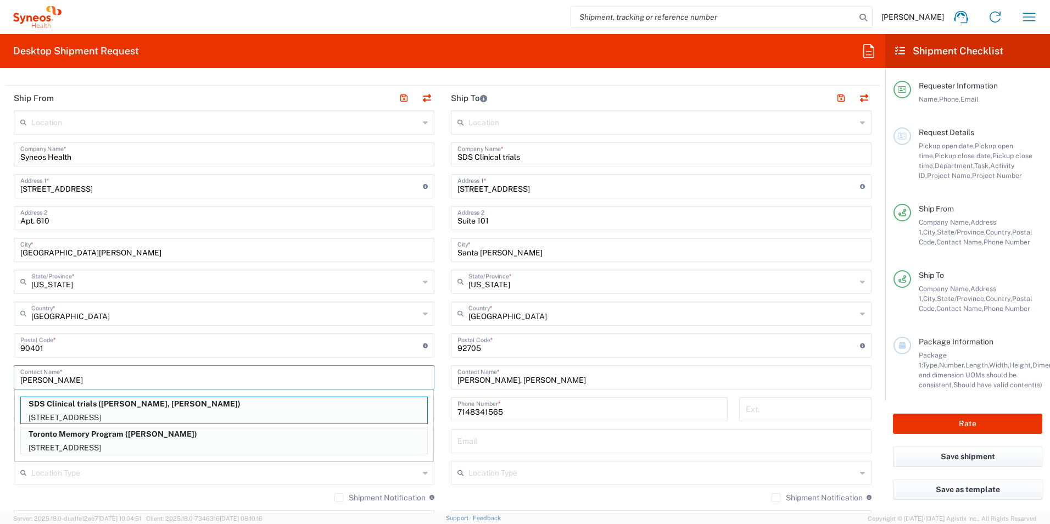
drag, startPoint x: 48, startPoint y: 374, endPoint x: -58, endPoint y: 368, distance: 106.8
click at [0, 368] on html "Emma Young Home Shipment estimator Shipment tracking Desktop shipment request M…" at bounding box center [525, 262] width 1050 height 524
type input "[PERSON_NAME]"
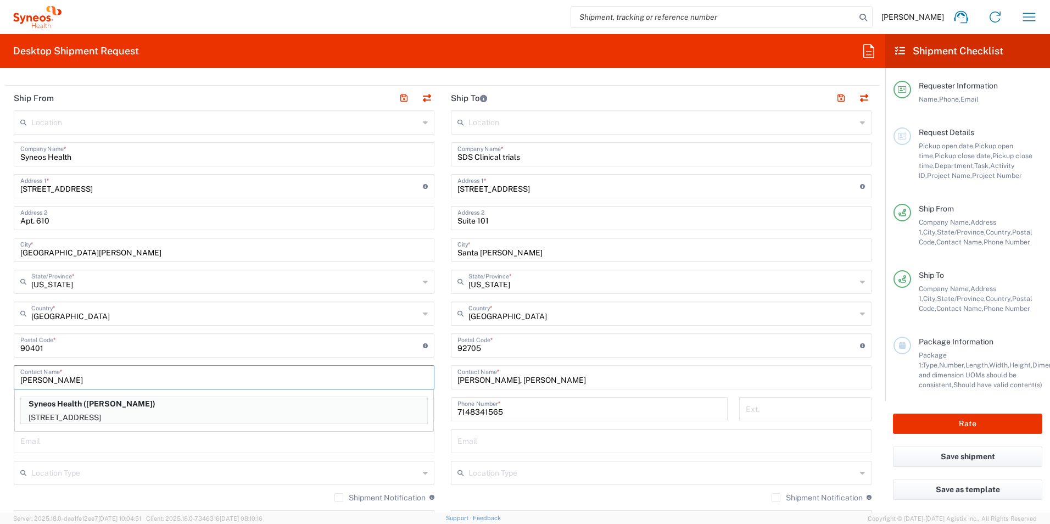
click at [10, 433] on main "Location Addison Whitney LLC-Morrisvile NC US Barcelona-Syneos Health BioSector…" at bounding box center [223, 341] width 437 height 462
click at [62, 414] on p "1725 Ocean Front Walk, Apt. 610, Santa Monica, CA, 90401, US" at bounding box center [224, 418] width 407 height 14
click at [147, 438] on input "text" at bounding box center [224, 440] width 408 height 19
click at [10, 358] on main "Location Addison Whitney LLC-Morrisvile NC US Barcelona-Syneos Health BioSector…" at bounding box center [223, 341] width 437 height 462
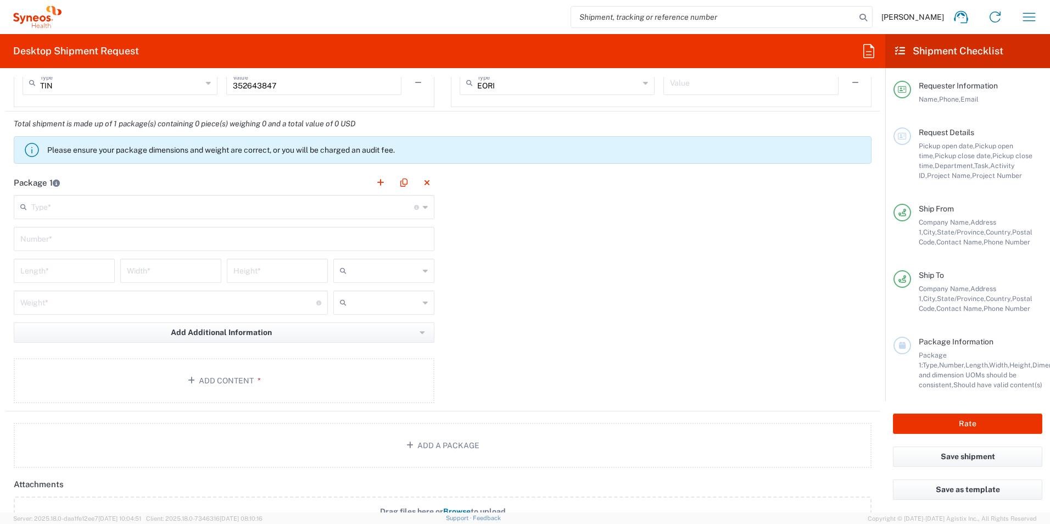
scroll to position [897, 0]
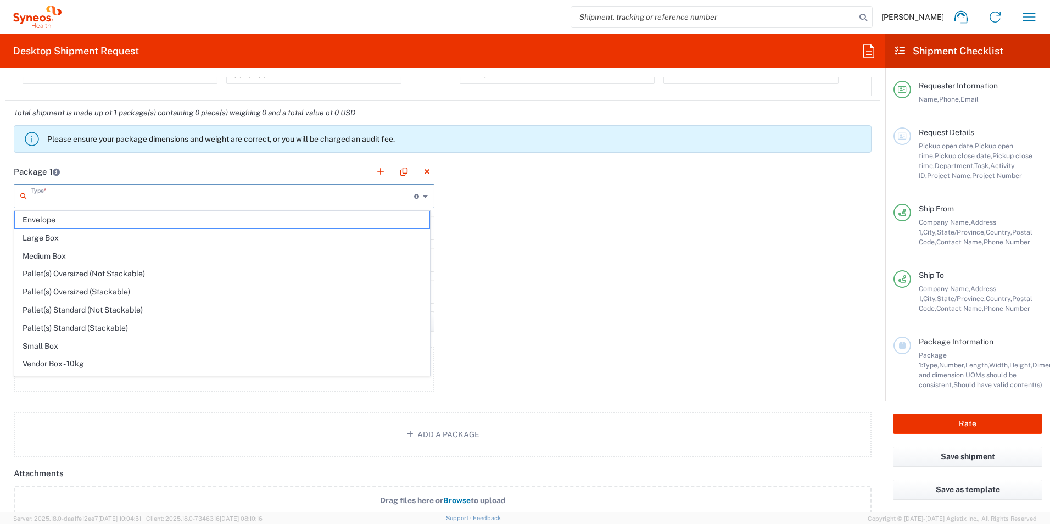
click at [108, 201] on input "text" at bounding box center [222, 195] width 383 height 19
click at [525, 250] on div "Package 1 Type * Material used to package goods Envelope Large Box Medium Box P…" at bounding box center [442, 279] width 875 height 241
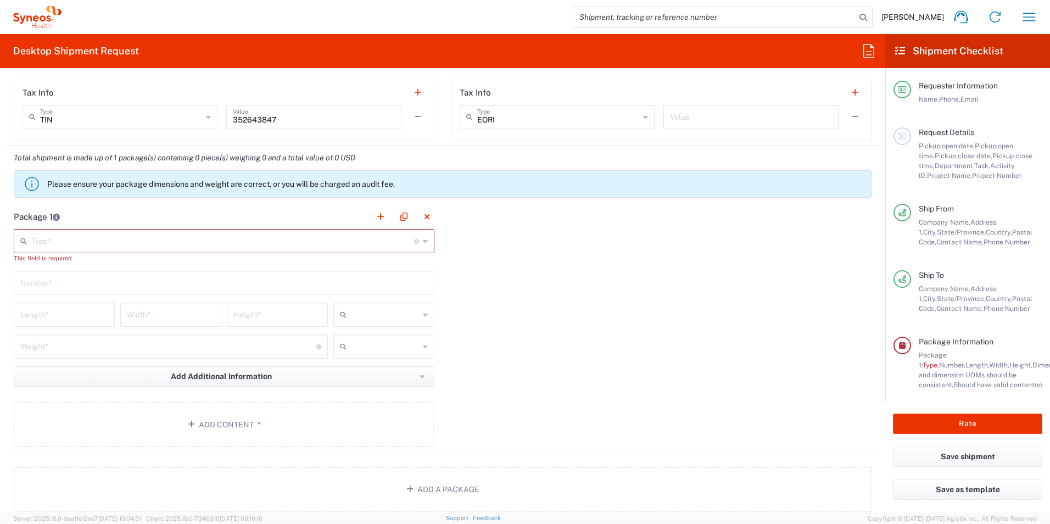
scroll to position [843, 0]
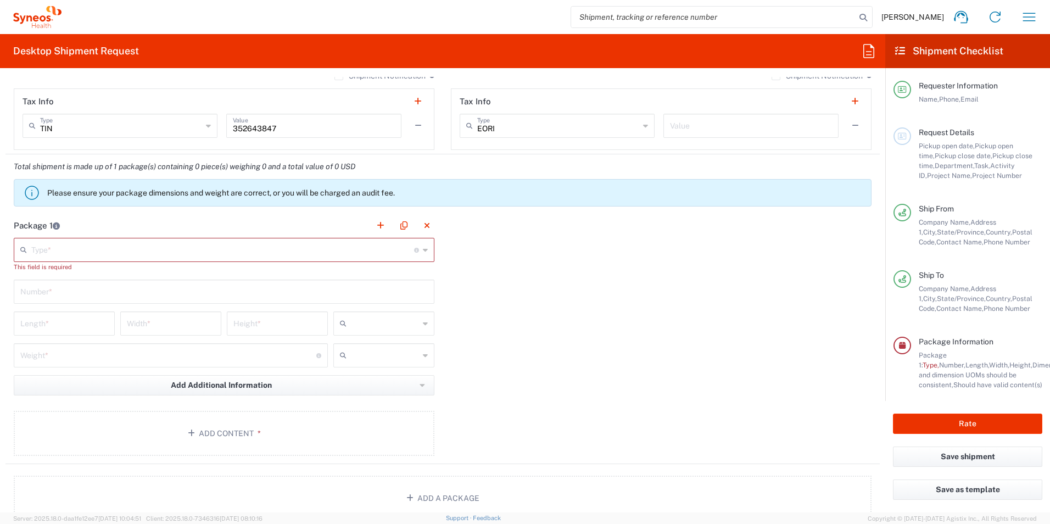
click at [166, 247] on input "text" at bounding box center [222, 249] width 383 height 19
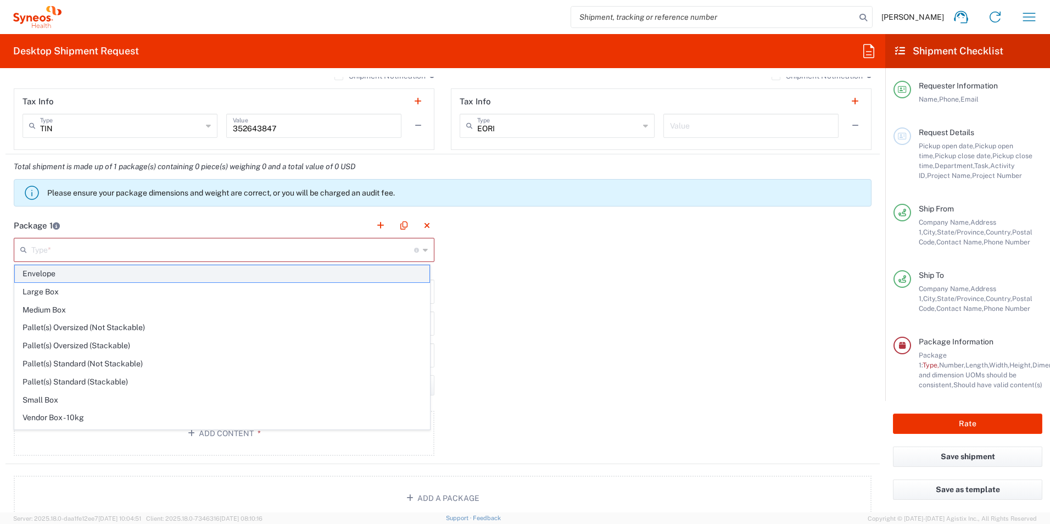
click at [118, 272] on span "Envelope" at bounding box center [222, 273] width 415 height 17
type input "Envelope"
type input "1"
type input "9.5"
type input "12.5"
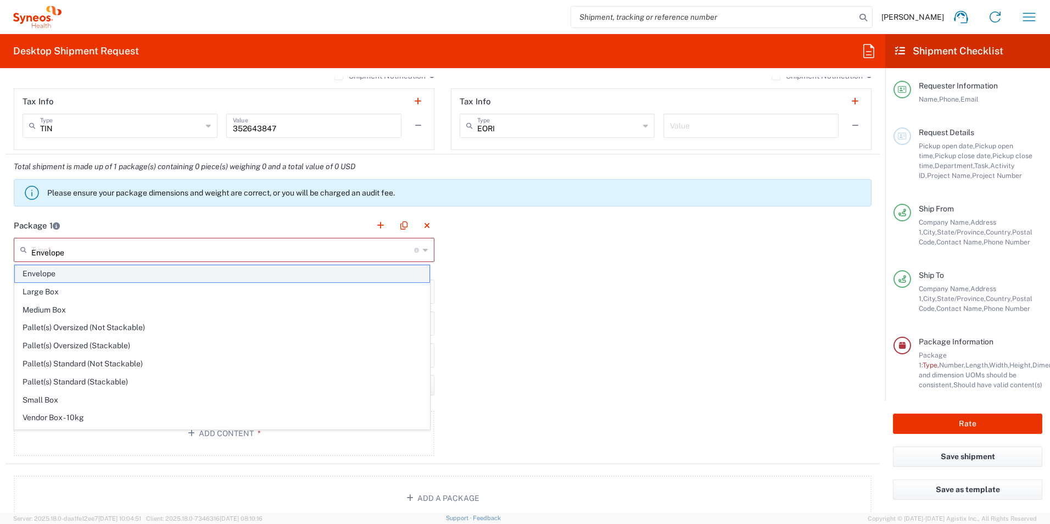
type input "0.25"
type input "in"
type input "0.45"
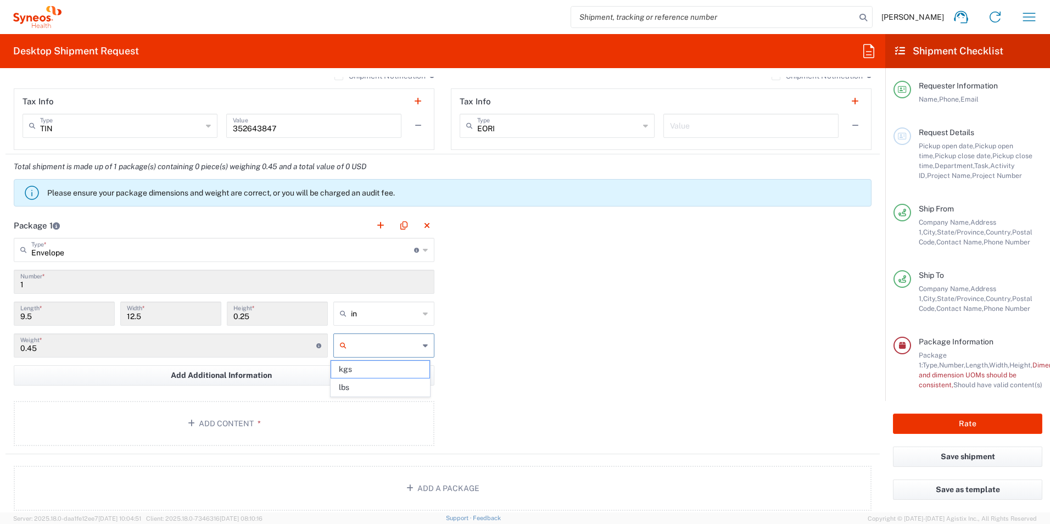
click at [384, 348] on input "text" at bounding box center [385, 346] width 68 height 18
click at [364, 387] on span "lbs" at bounding box center [380, 387] width 98 height 17
type input "lbs"
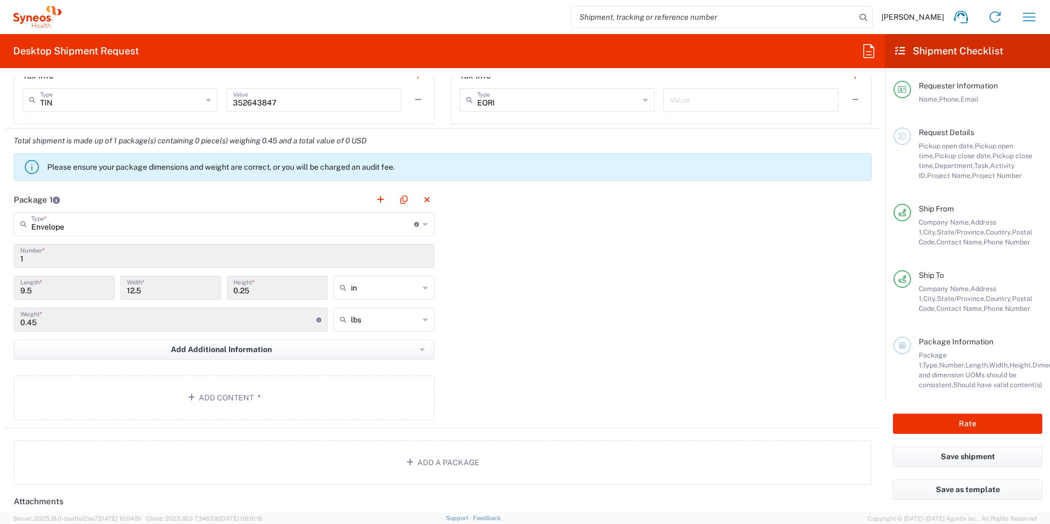
scroll to position [898, 0]
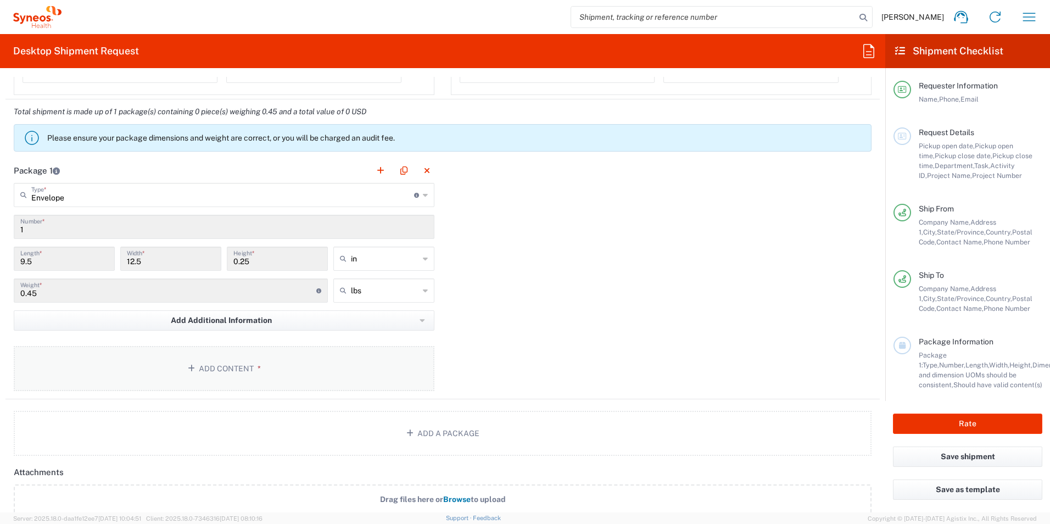
click at [208, 367] on button "Add Content *" at bounding box center [224, 368] width 421 height 45
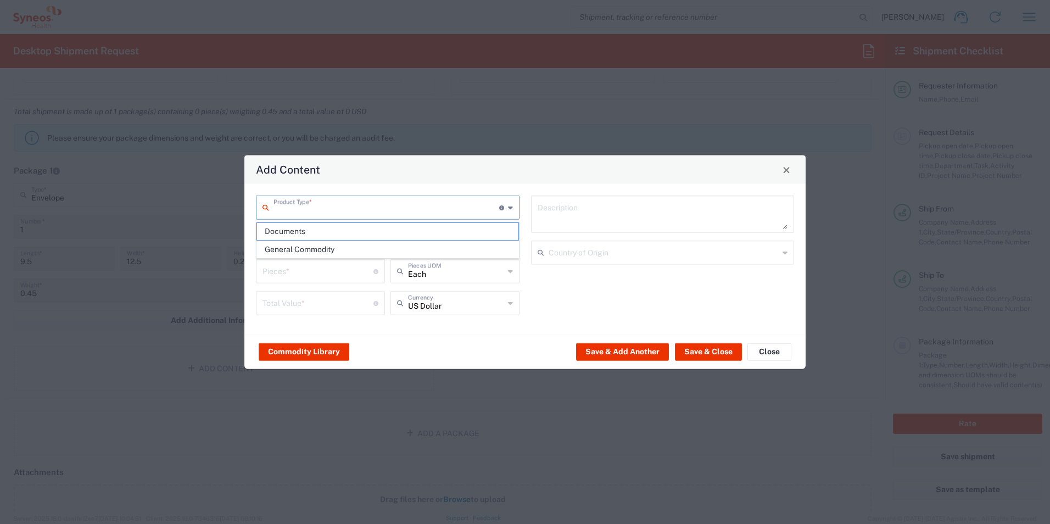
click at [314, 211] on input "text" at bounding box center [387, 206] width 226 height 19
click at [303, 249] on span "General Commodity" at bounding box center [388, 249] width 262 height 17
type input "General Commodity"
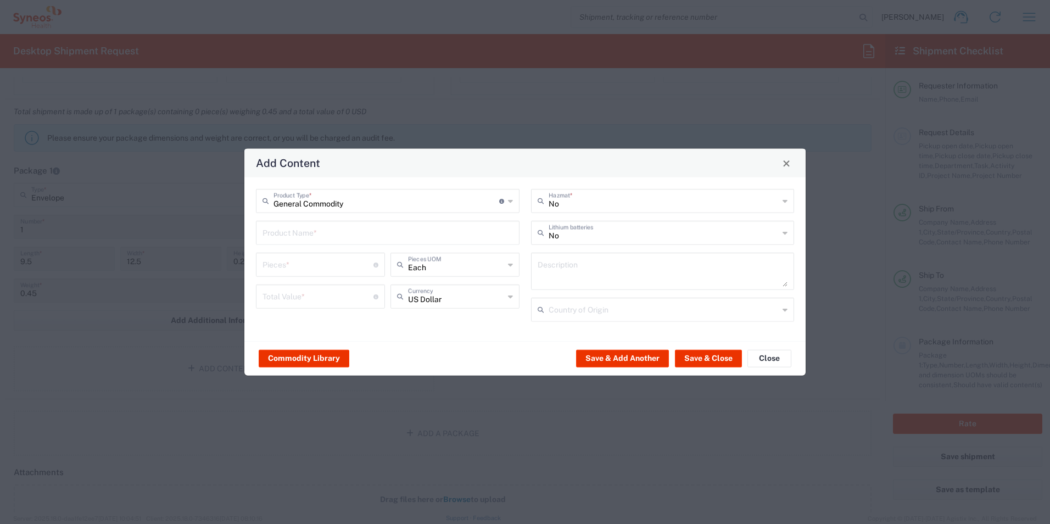
click at [357, 235] on input "text" at bounding box center [388, 232] width 251 height 19
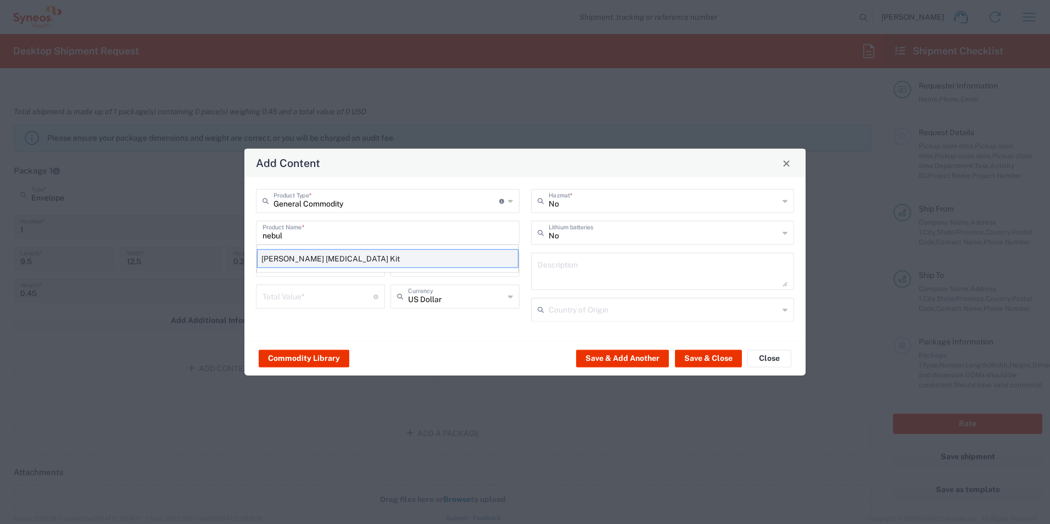
click at [321, 259] on div "Spero Nebulizer Kit" at bounding box center [388, 258] width 262 height 19
type input "Spero Nebulizer Kit"
type input "1"
type input "87"
type textarea "Pari PRONEB Max Compressor Kit with 2 LC Sprint Reusable Nebulizers"
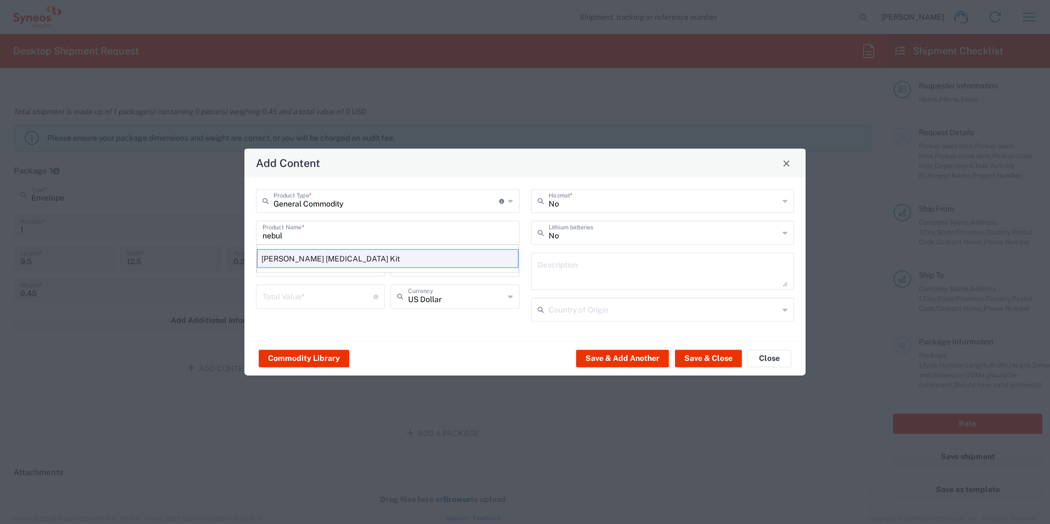
type input "[GEOGRAPHIC_DATA]"
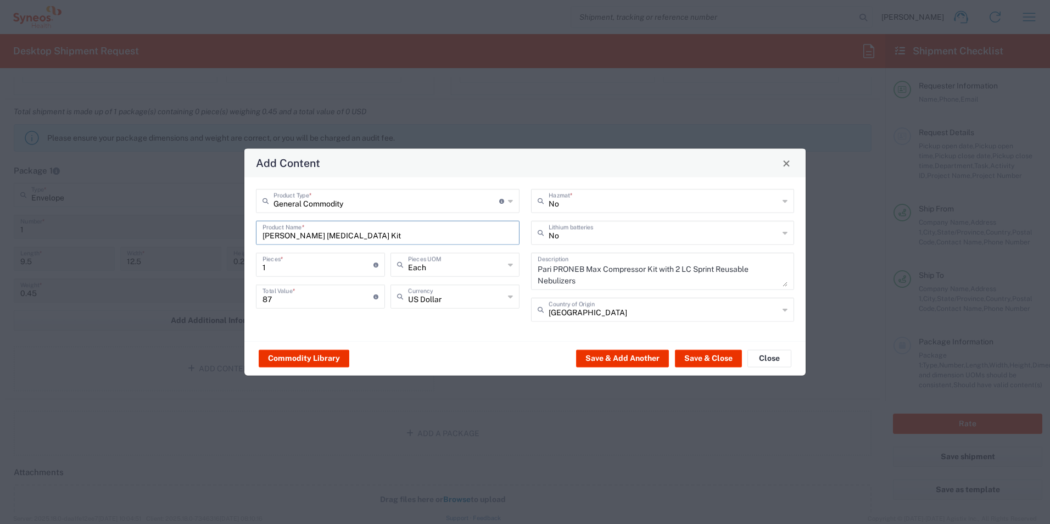
drag, startPoint x: 285, startPoint y: 235, endPoint x: 238, endPoint y: 236, distance: 47.3
click at [241, 235] on div "Add Content General Commodity Product Type * Document: Paper document generated…" at bounding box center [525, 262] width 1050 height 524
type input "Nebulizer Kit"
drag, startPoint x: 752, startPoint y: 270, endPoint x: 524, endPoint y: 263, distance: 228.7
click at [524, 263] on div "General Commodity Product Type * Document: Paper document generated internally …" at bounding box center [526, 259] width 550 height 141
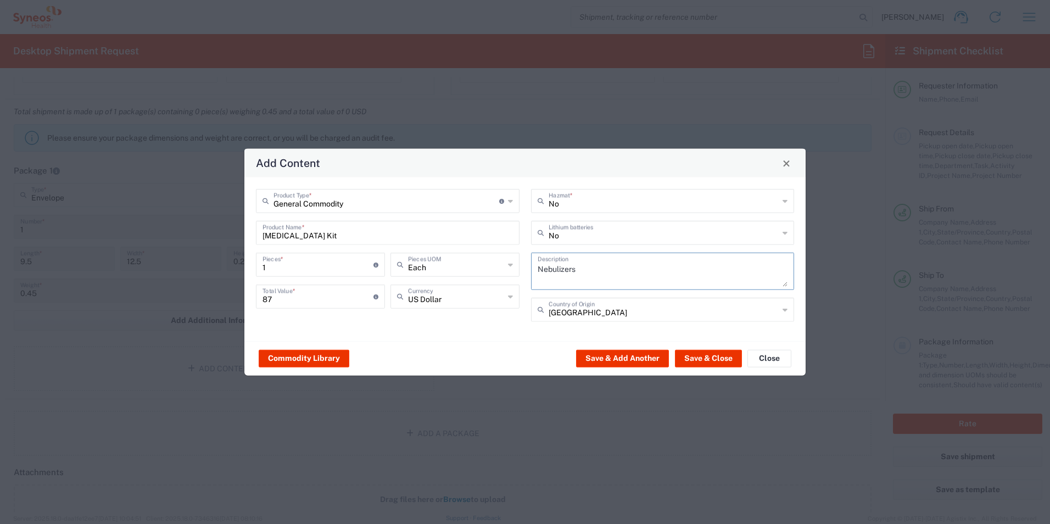
type textarea "Nebulizers"
drag, startPoint x: 624, startPoint y: 277, endPoint x: 525, endPoint y: 269, distance: 98.6
click at [529, 275] on div "No Hazmat * No Lithium batteries Nebulizers Description United States Country o…" at bounding box center [662, 259] width 275 height 141
drag, startPoint x: 340, startPoint y: 196, endPoint x: 352, endPoint y: 203, distance: 13.8
click at [339, 196] on input "General Commodity" at bounding box center [387, 200] width 226 height 19
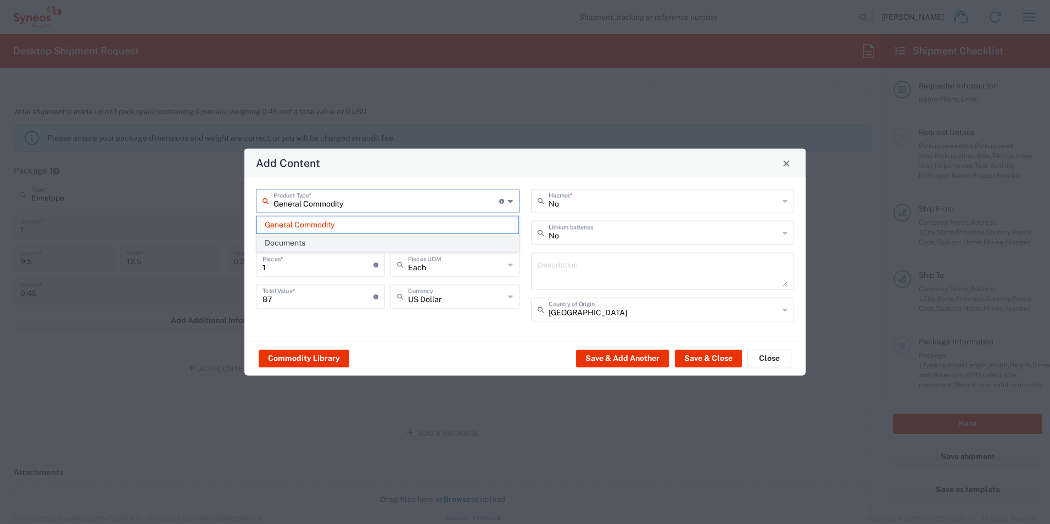
click at [323, 240] on span "Documents" at bounding box center [388, 243] width 262 height 17
type input "Documents"
type input "1"
type textarea "Documents"
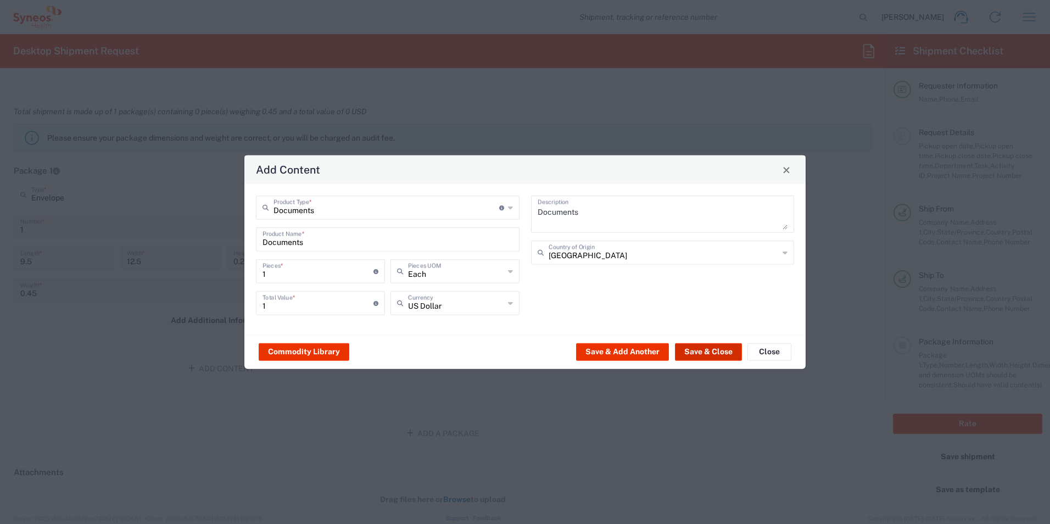
click at [712, 352] on button "Save & Close" at bounding box center [708, 352] width 67 height 18
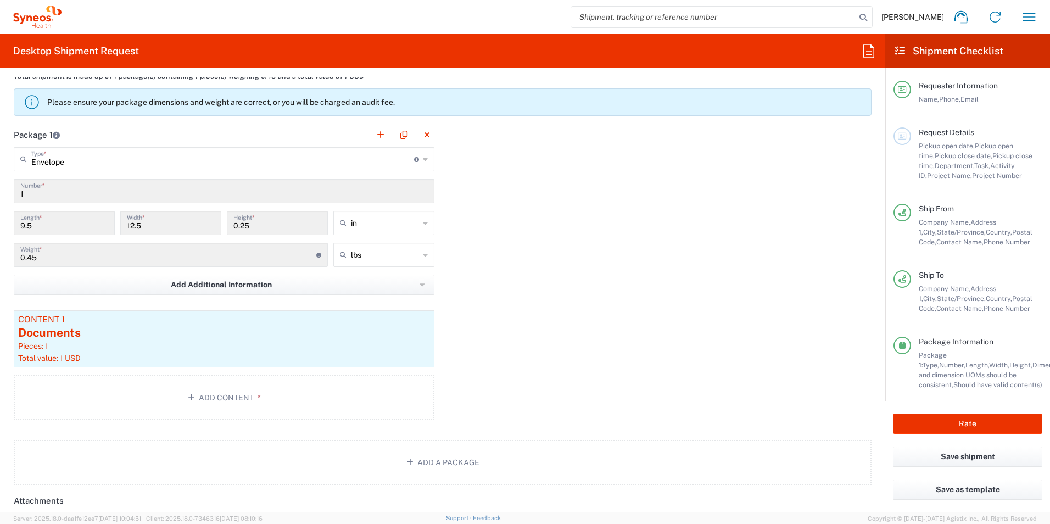
scroll to position [935, 0]
type input "Envelope"
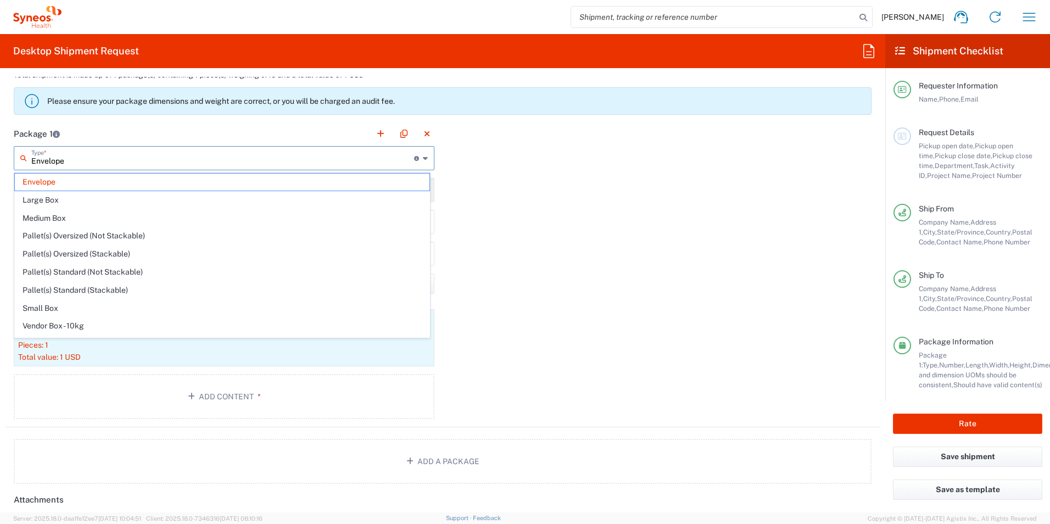
click at [174, 164] on input "Envelope" at bounding box center [222, 157] width 383 height 19
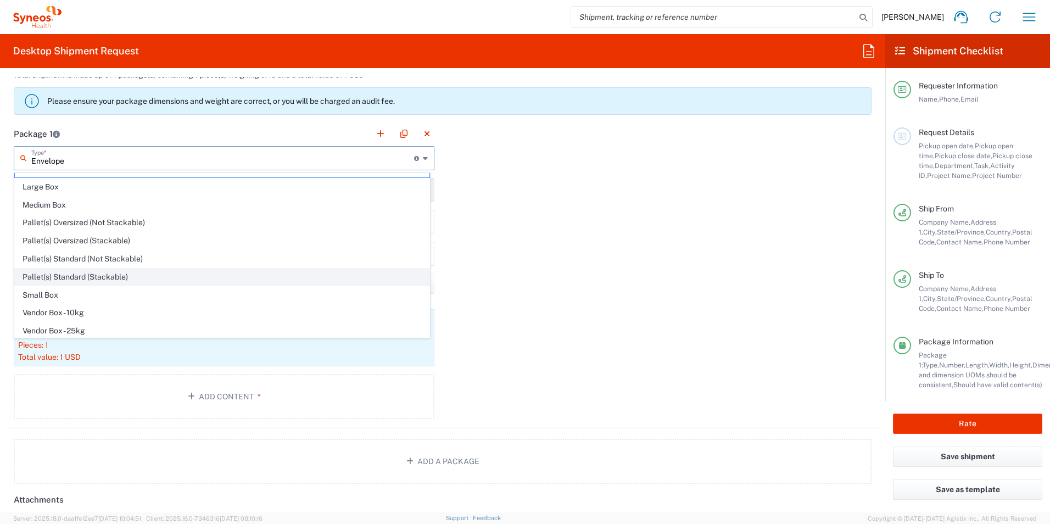
scroll to position [34, 0]
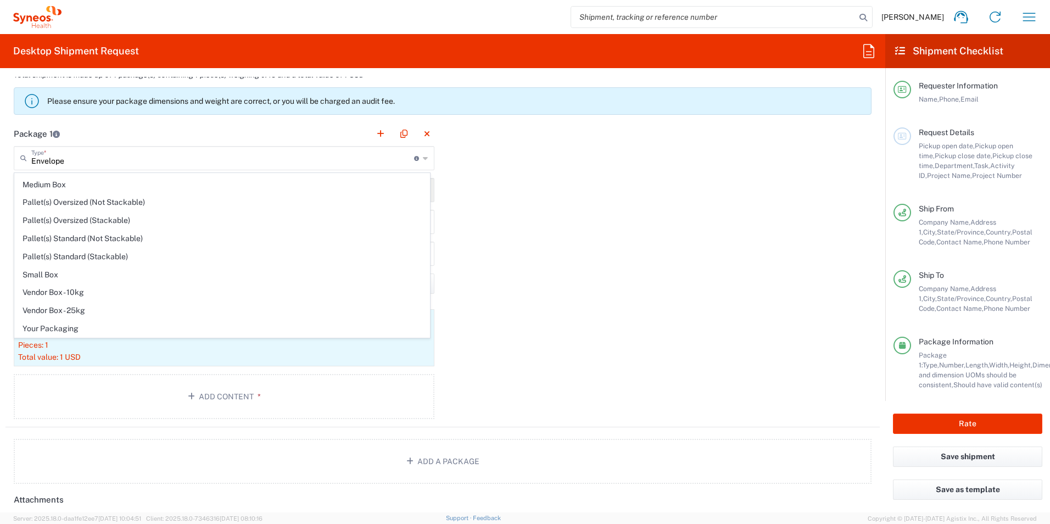
click at [499, 238] on div "Package 1 Envelope Type * Material used to package goods Envelope Large Box Med…" at bounding box center [442, 274] width 875 height 306
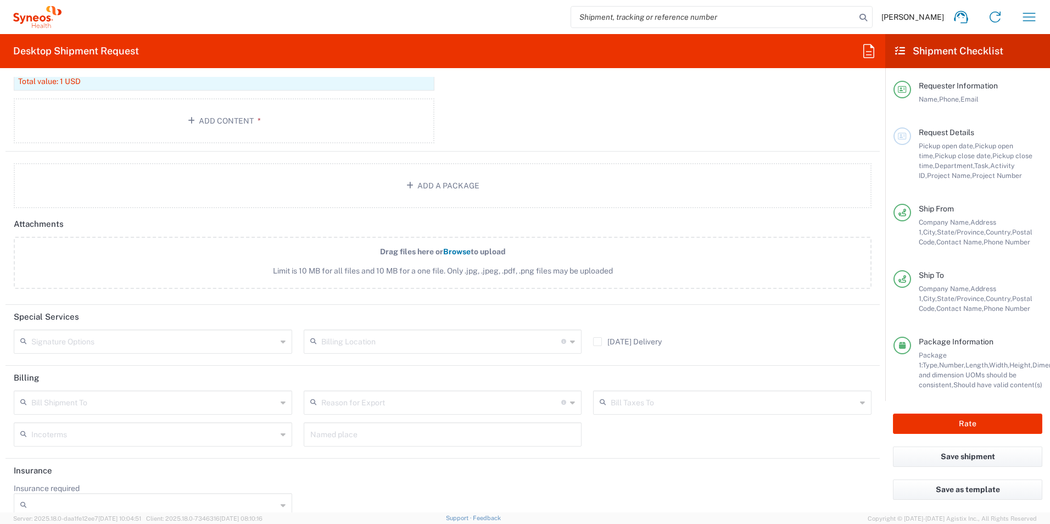
scroll to position [1228, 0]
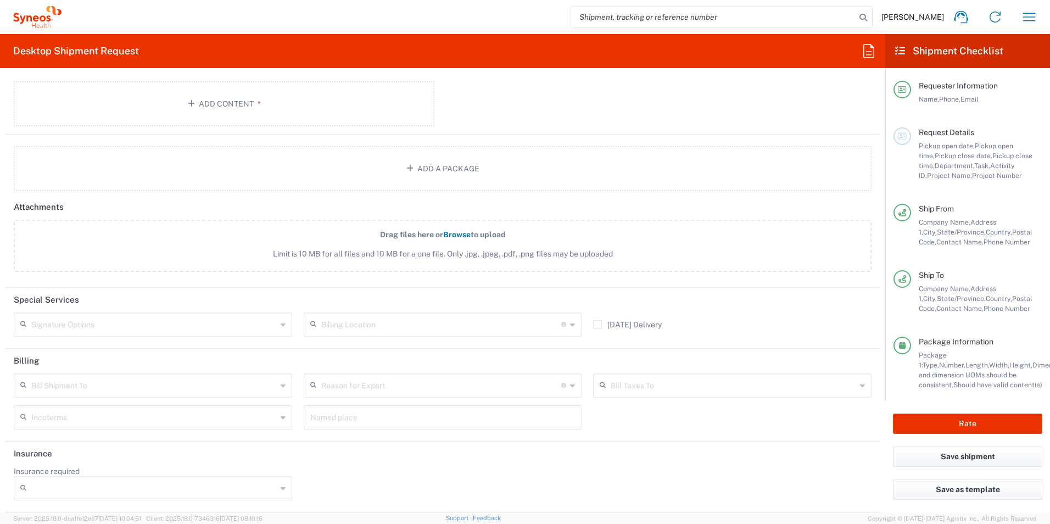
click at [404, 328] on input "text" at bounding box center [441, 323] width 241 height 19
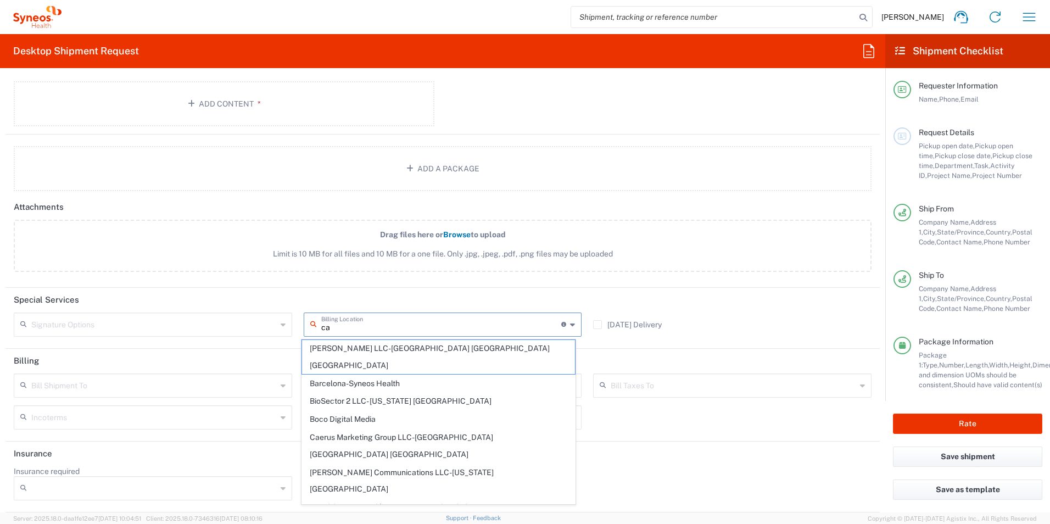
type input "can"
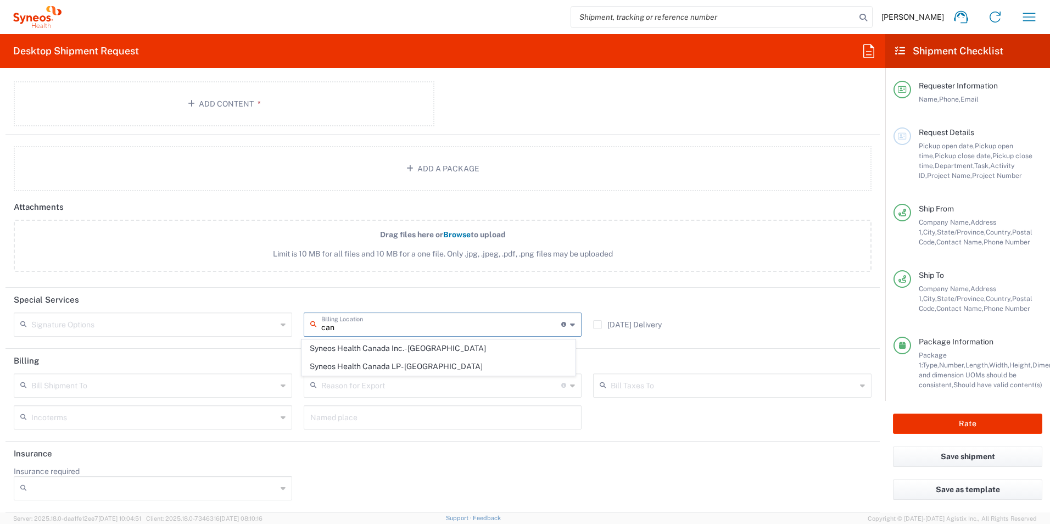
drag, startPoint x: 333, startPoint y: 329, endPoint x: 312, endPoint y: 330, distance: 20.9
click at [312, 330] on div "can Billing Location For standard shipments, leave this section blank. Only upd…" at bounding box center [443, 325] width 279 height 24
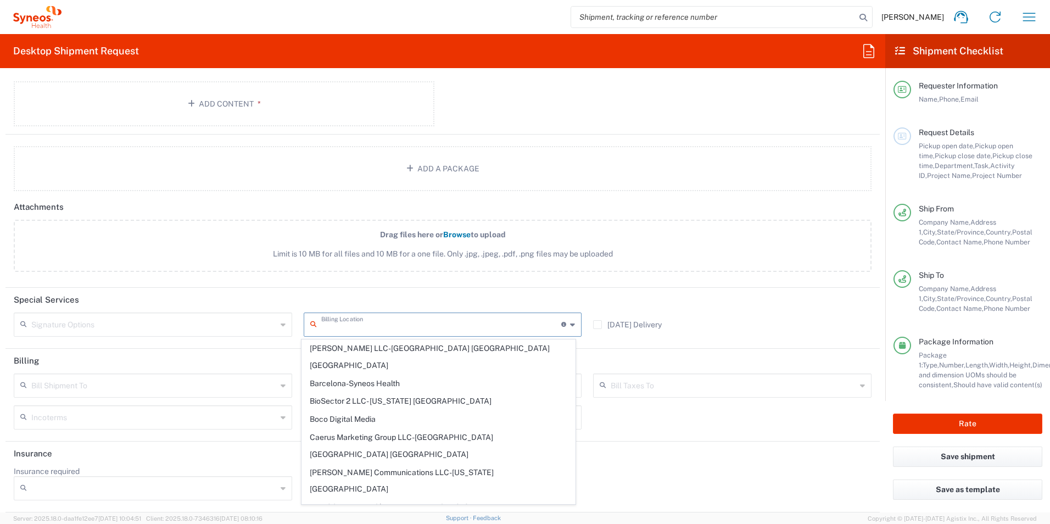
click at [402, 286] on agx-form-section "Attachments Drag files here or Browse to upload Limit is 10 MB for all files an…" at bounding box center [442, 241] width 875 height 93
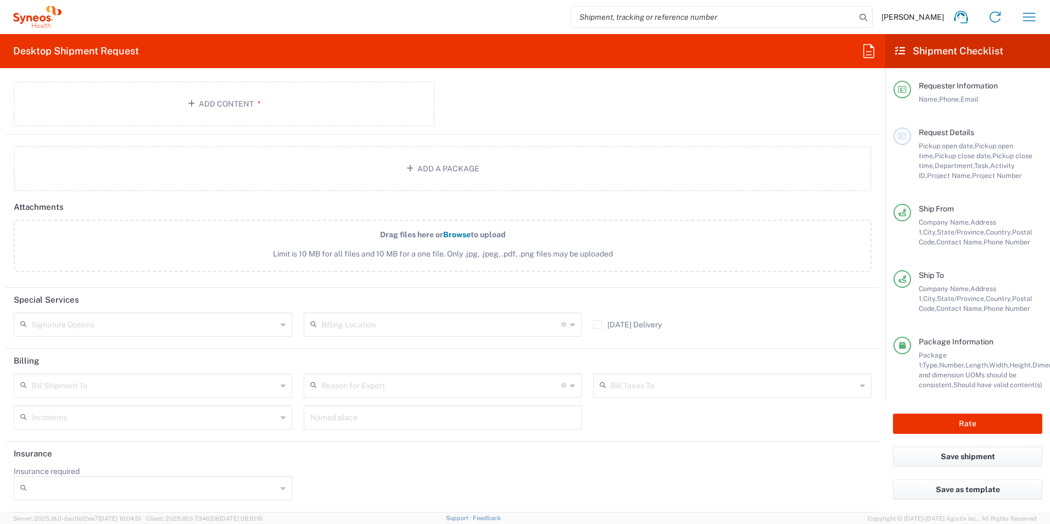
click at [371, 331] on input "text" at bounding box center [441, 323] width 241 height 19
type input "usa"
click at [492, 297] on header "Special Services" at bounding box center [442, 300] width 875 height 25
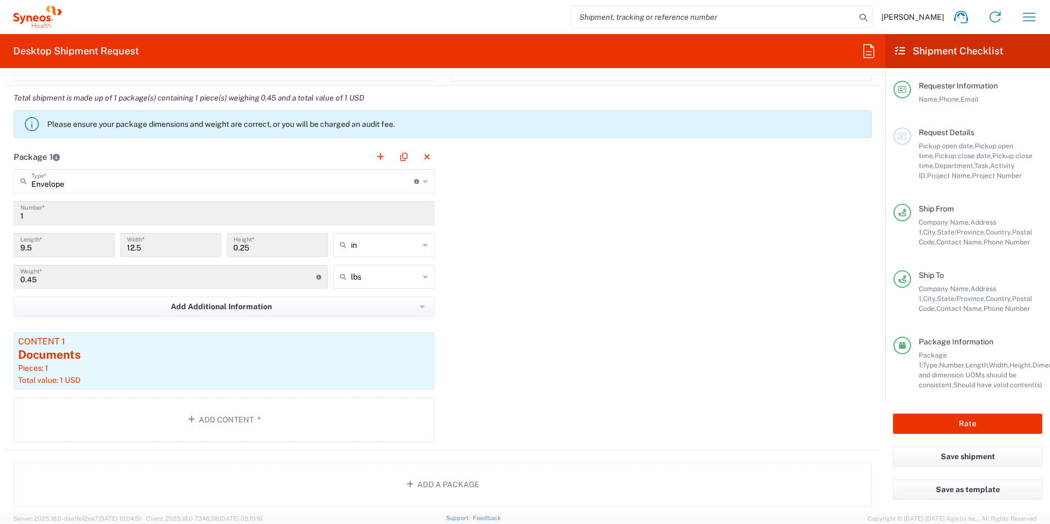
scroll to position [898, 0]
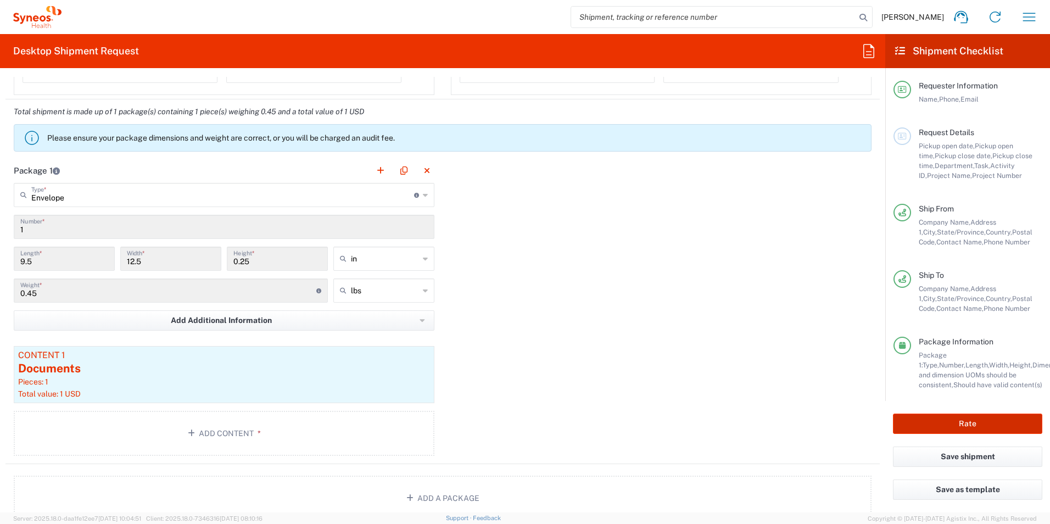
click at [963, 423] on button "Rate" at bounding box center [967, 424] width 149 height 20
type input "7063148-1"
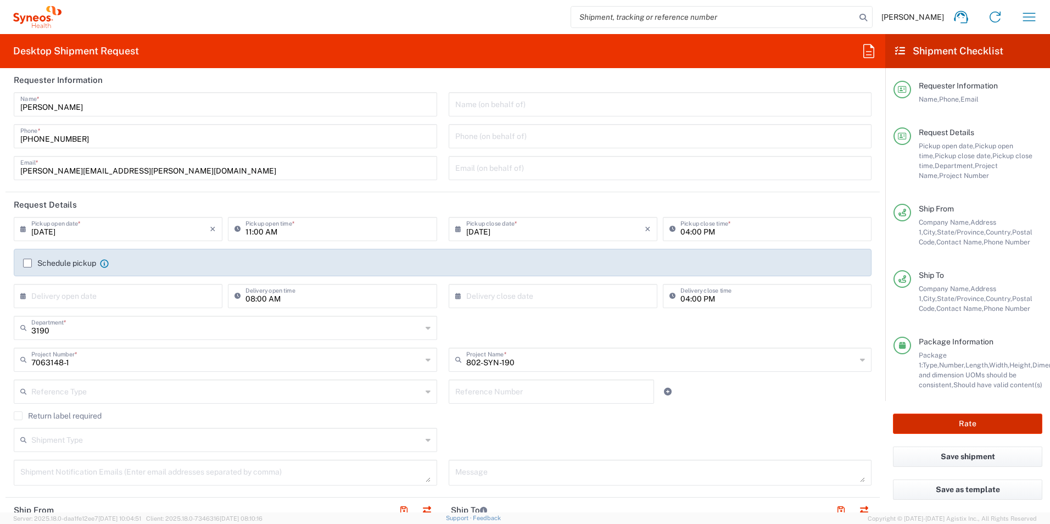
scroll to position [0, 0]
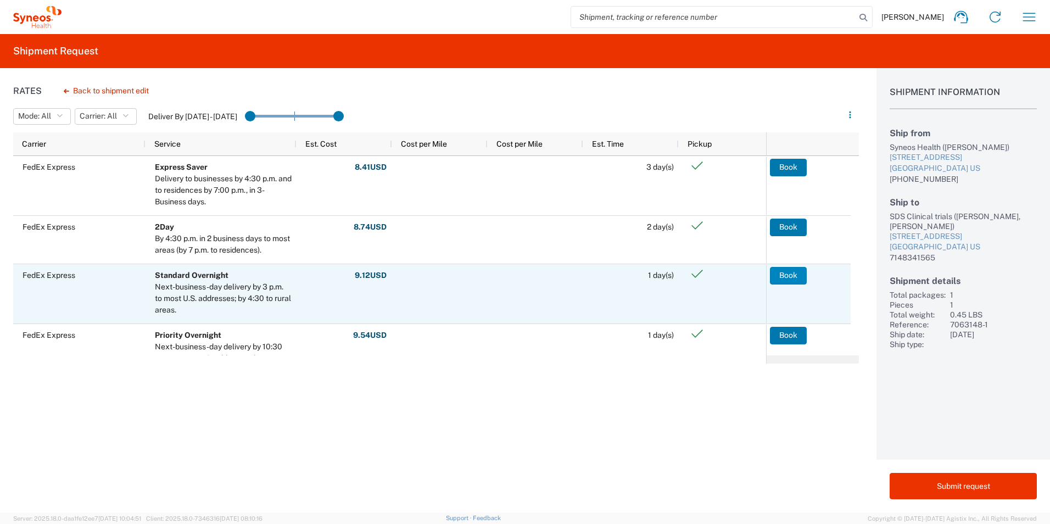
click at [780, 273] on button "Book" at bounding box center [788, 276] width 37 height 18
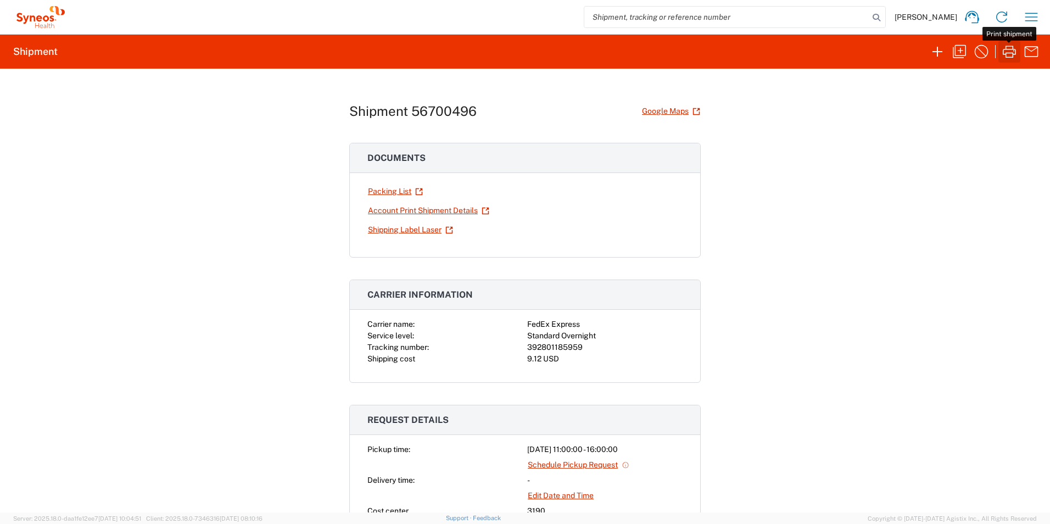
click at [1011, 52] on icon "button" at bounding box center [1010, 52] width 18 height 18
